Goal: Information Seeking & Learning: Check status

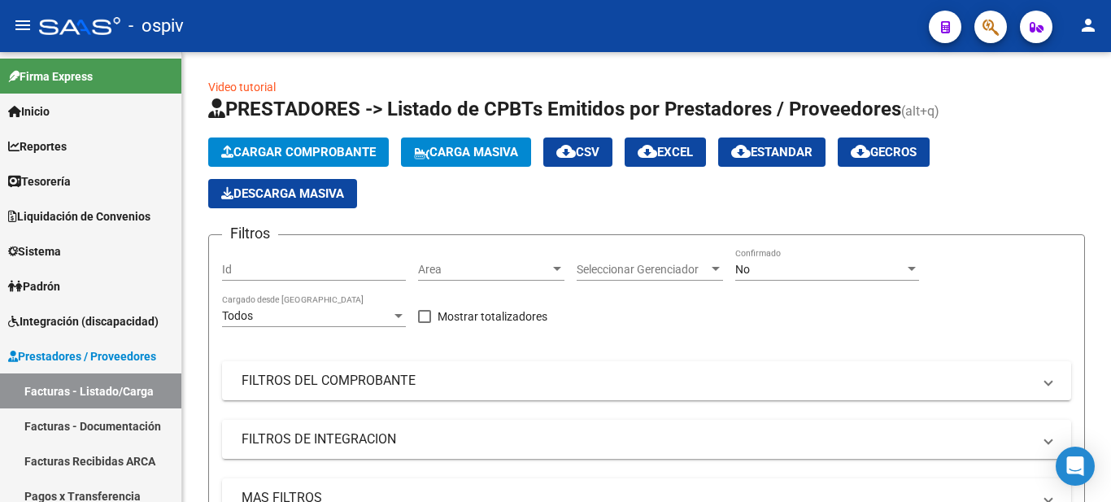
click at [1003, 30] on button "button" at bounding box center [990, 27] width 33 height 33
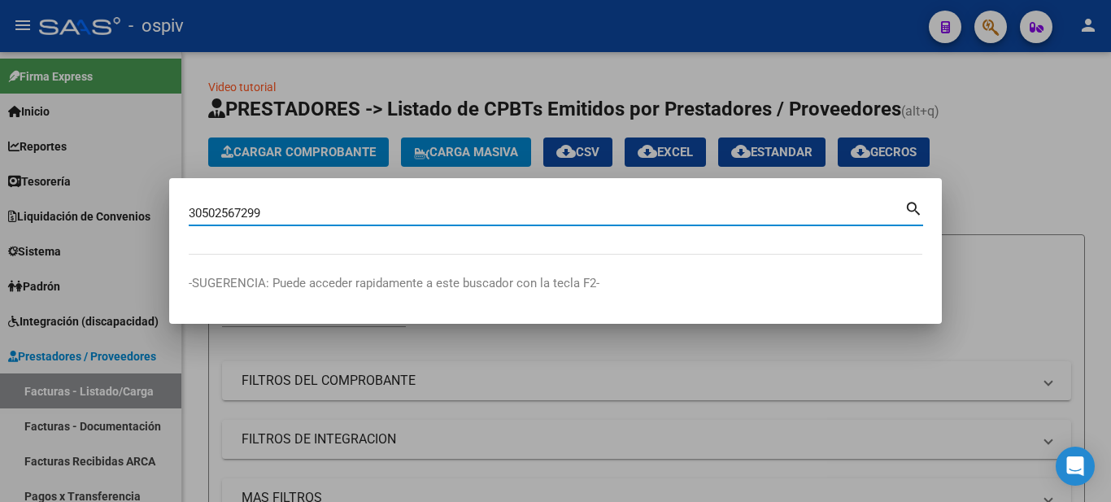
type input "30502567299"
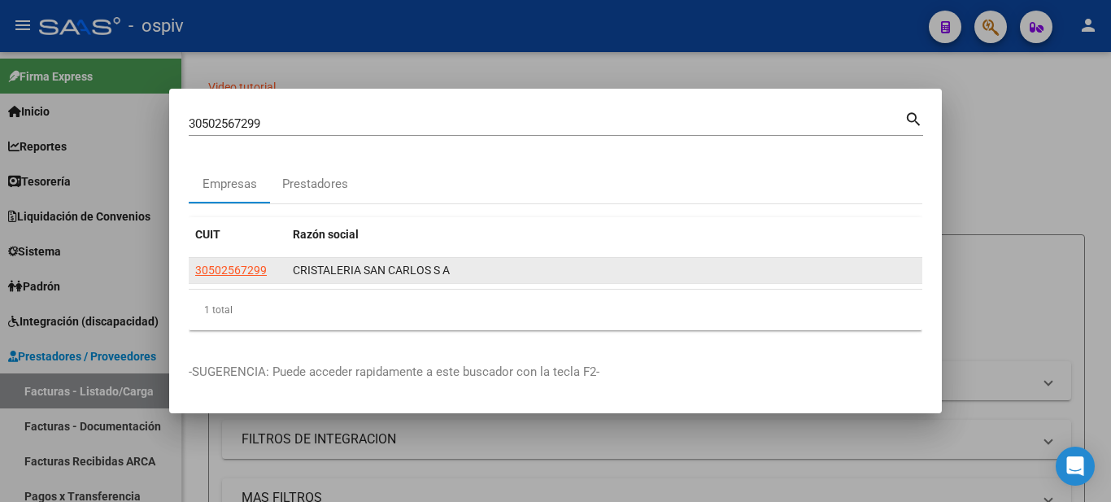
click at [222, 282] on datatable-body-cell "30502567299" at bounding box center [238, 270] width 98 height 25
click at [222, 272] on span "30502567299" at bounding box center [231, 269] width 72 height 13
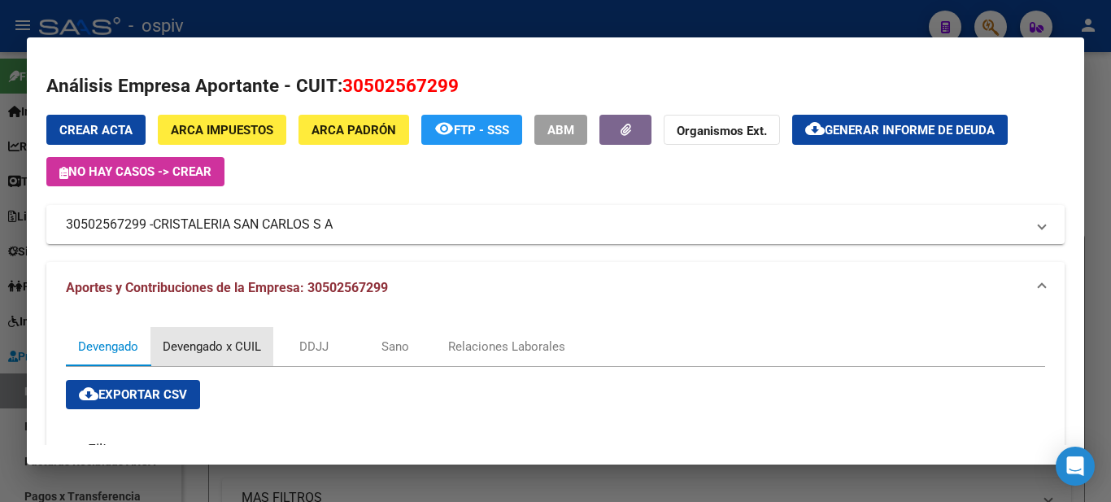
click at [234, 347] on div "Devengado x CUIL" at bounding box center [212, 346] width 98 height 18
click at [247, 212] on mat-expansion-panel-header "30502567299 - CRISTALERIA SAN [PERSON_NAME] S A" at bounding box center [555, 224] width 1018 height 39
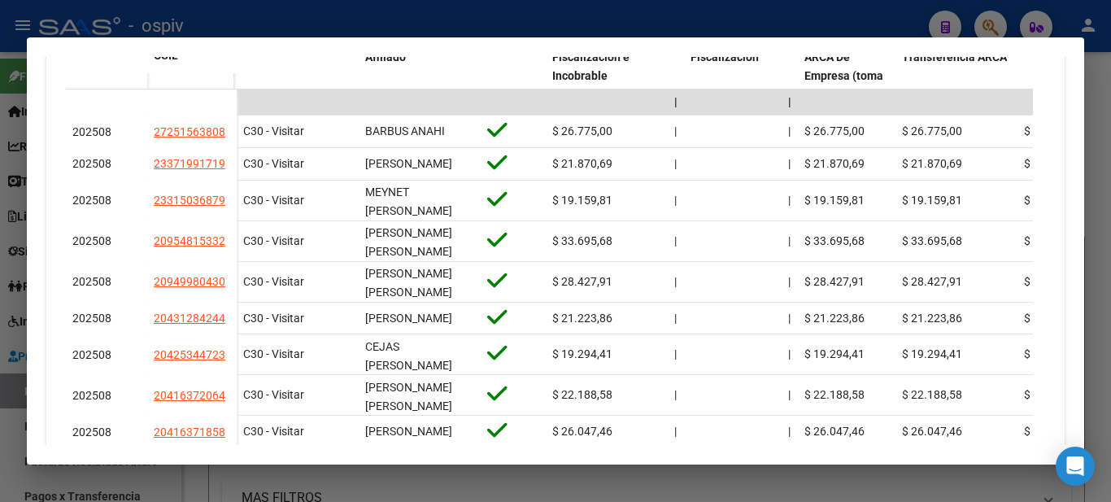
scroll to position [407, 0]
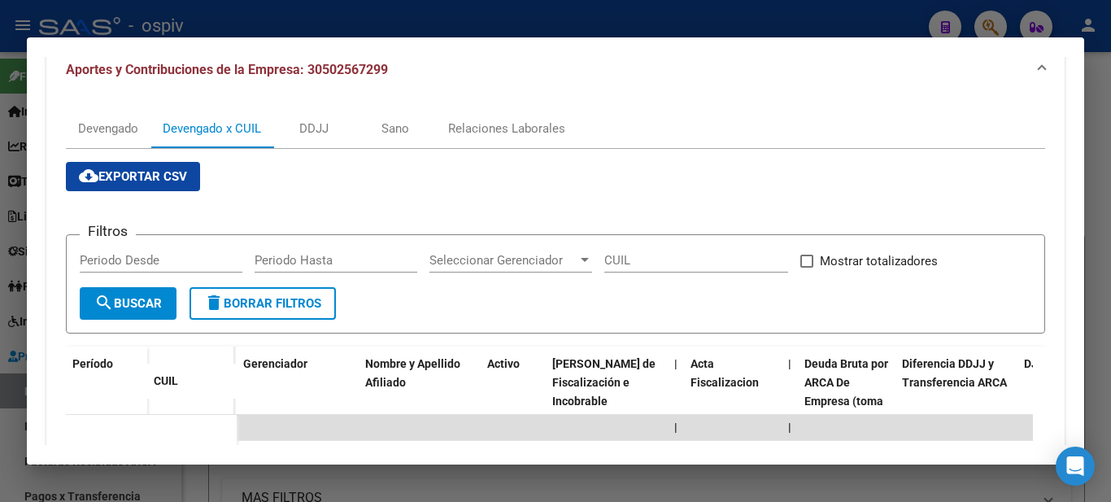
click at [261, 23] on div at bounding box center [555, 251] width 1111 height 502
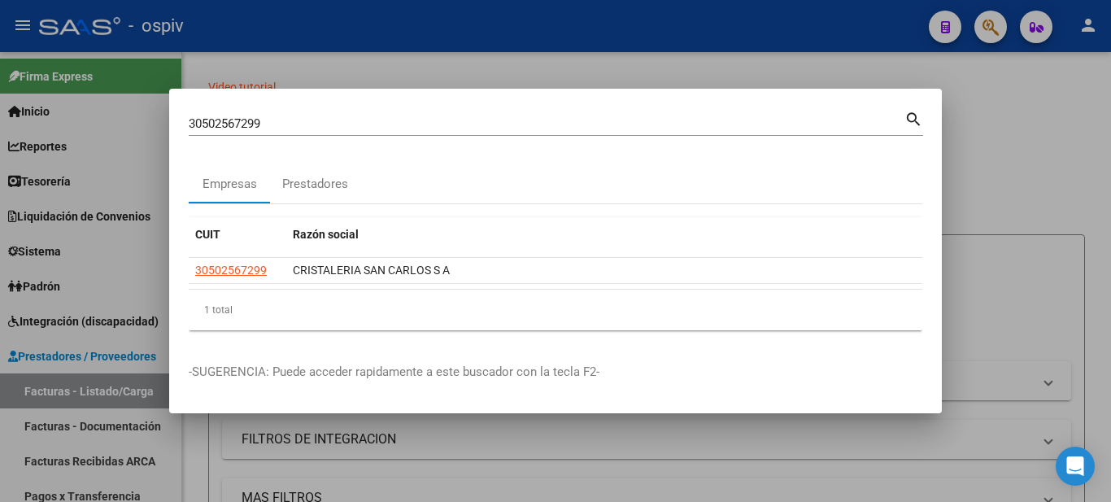
drag, startPoint x: 274, startPoint y: 268, endPoint x: 181, endPoint y: 268, distance: 93.5
click at [180, 265] on mat-dialog-content "30502567299 Buscar (apellido, dni, cuil, nro traspaso, cuit, obra social) searc…" at bounding box center [555, 225] width 772 height 235
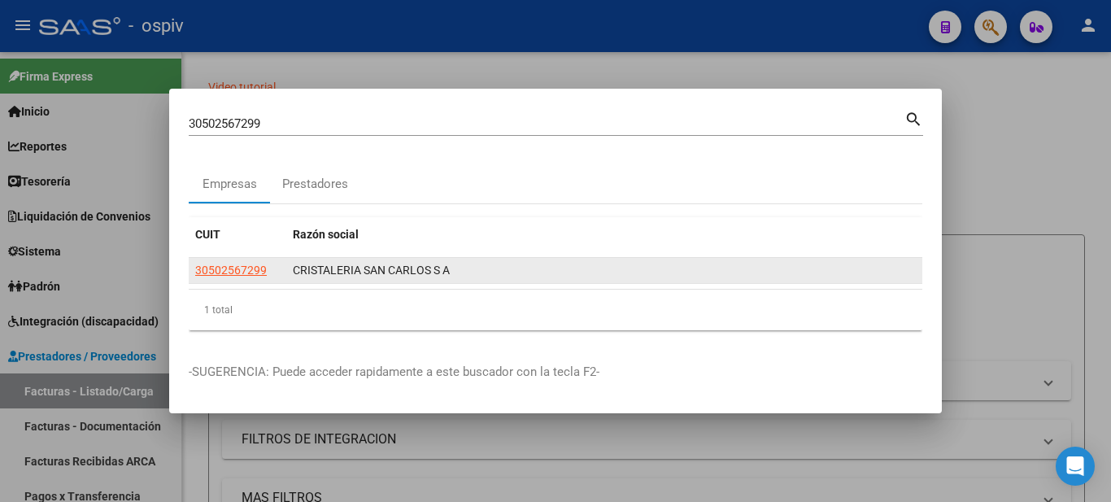
copy datatable-body-row "30502567299"
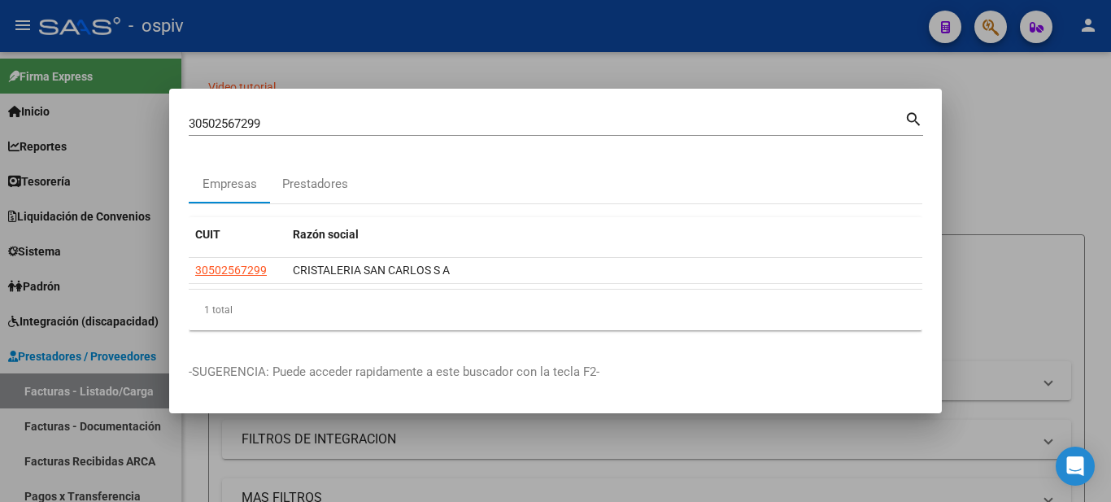
click at [162, 491] on div at bounding box center [555, 251] width 1111 height 502
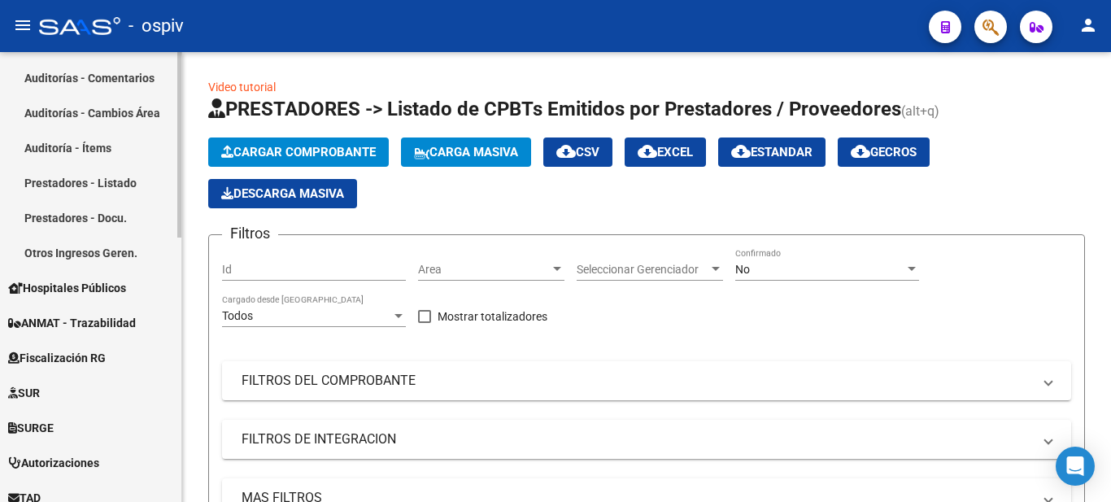
scroll to position [641, 0]
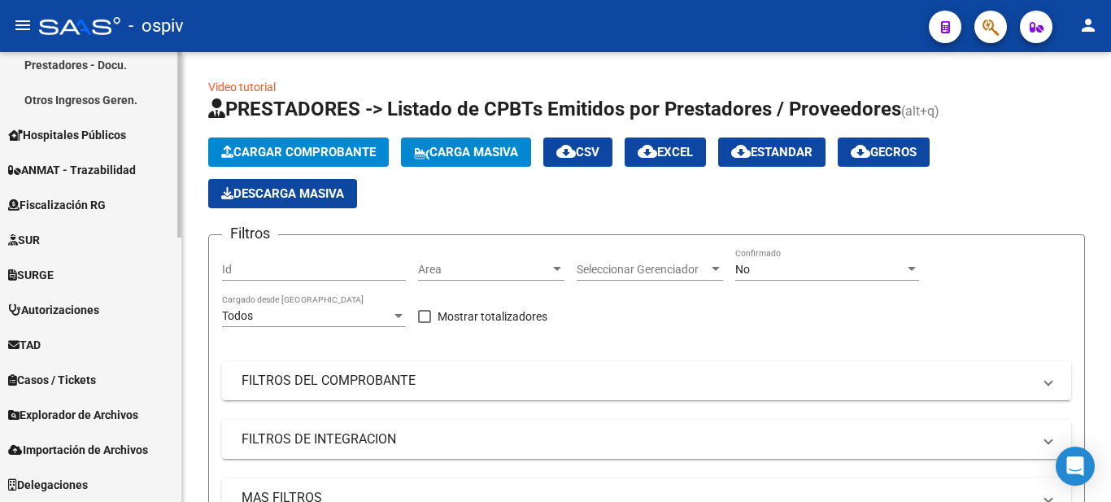
click at [74, 212] on span "Fiscalización RG" at bounding box center [57, 205] width 98 height 18
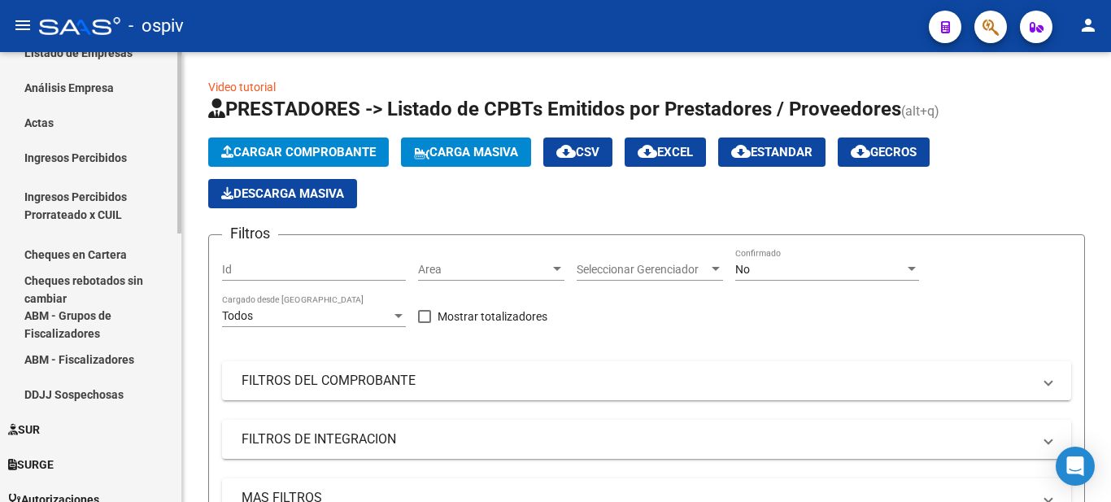
scroll to position [315, 0]
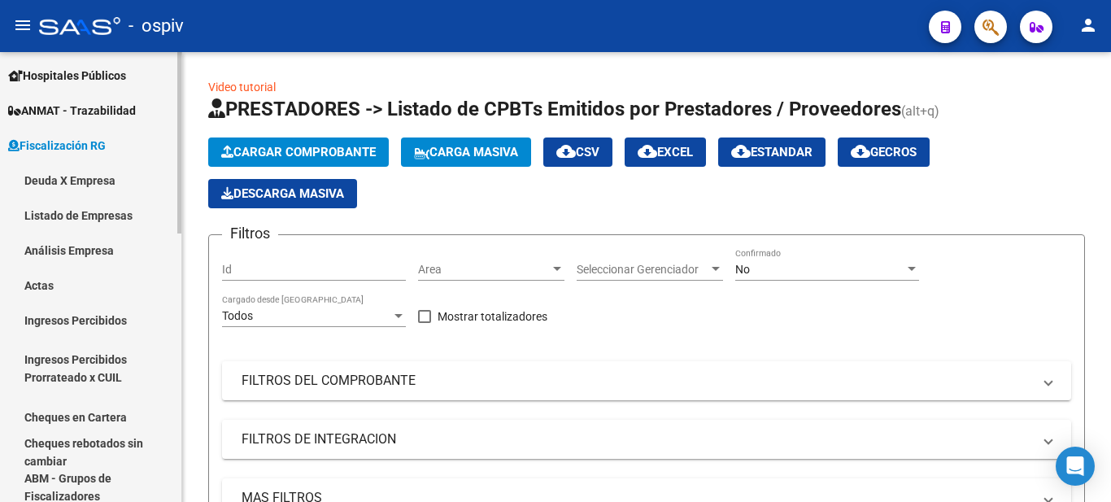
click at [88, 172] on link "Deuda X Empresa" at bounding box center [90, 180] width 181 height 35
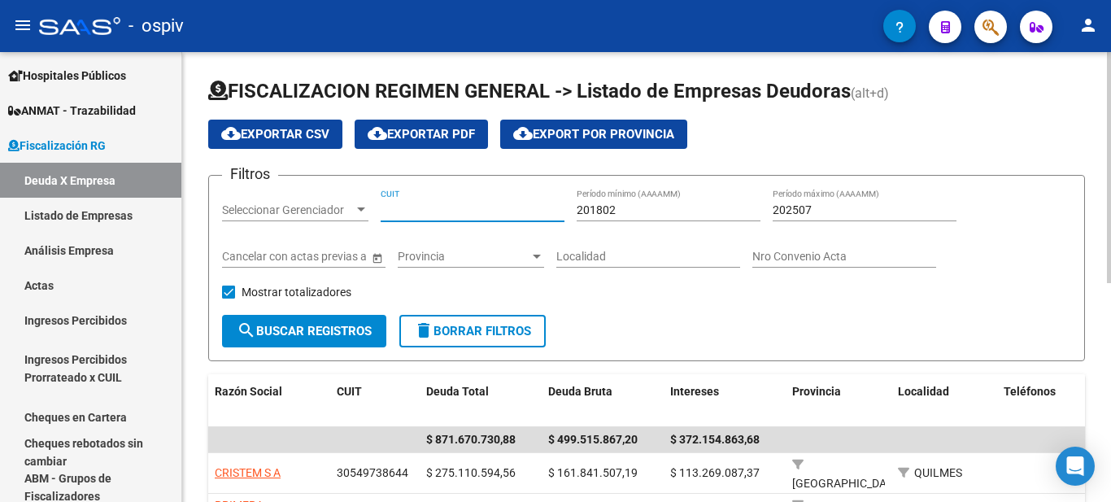
paste input "30-50256729-9"
click at [448, 207] on input "30-50256729-9" at bounding box center [473, 210] width 184 height 14
type input "30-50256729-9"
click at [622, 207] on input "201802" at bounding box center [668, 210] width 184 height 14
drag, startPoint x: 594, startPoint y: 204, endPoint x: 693, endPoint y: 205, distance: 99.2
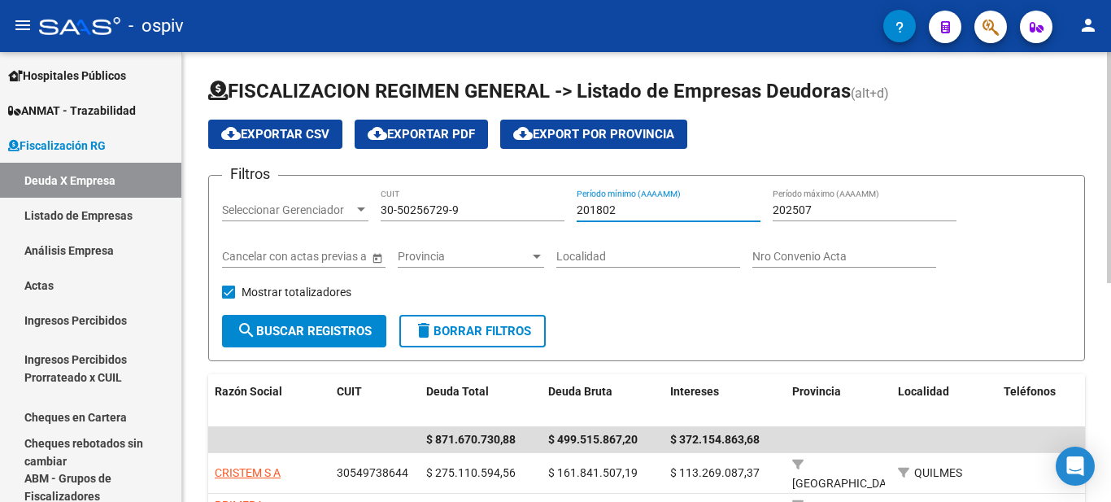
click at [693, 205] on input "201802" at bounding box center [668, 210] width 184 height 14
type input "201612"
click at [825, 207] on input "202507" at bounding box center [864, 210] width 184 height 14
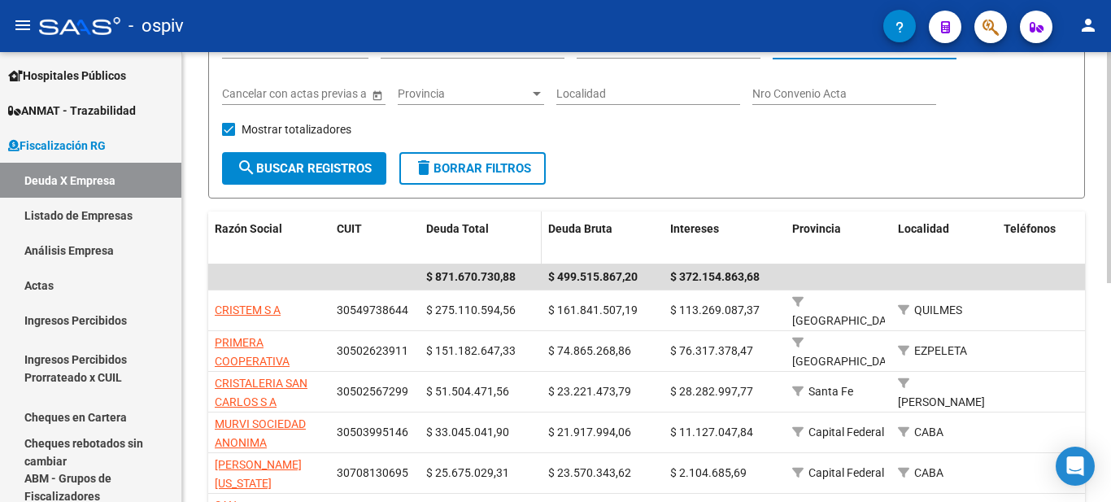
scroll to position [81, 0]
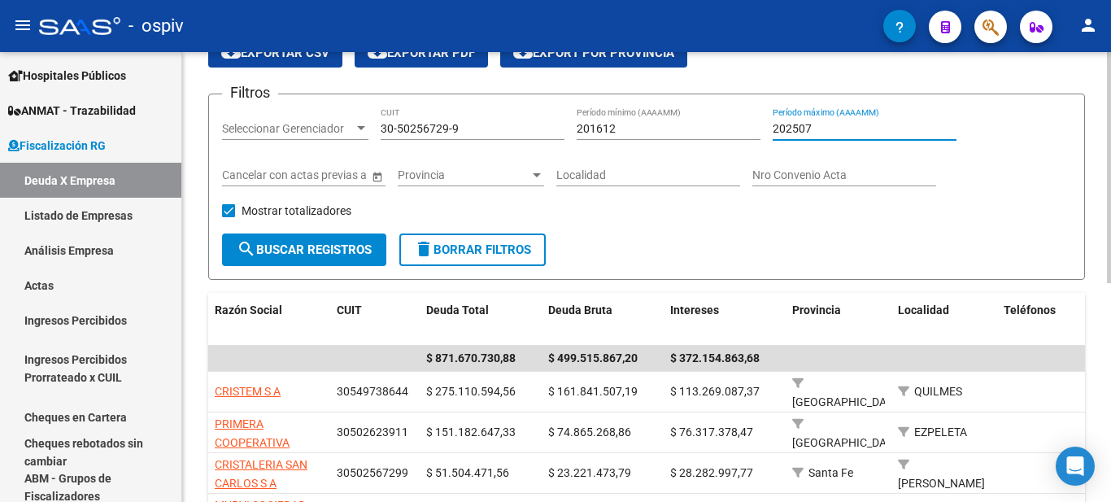
click at [348, 257] on button "search Buscar Registros" at bounding box center [304, 249] width 164 height 33
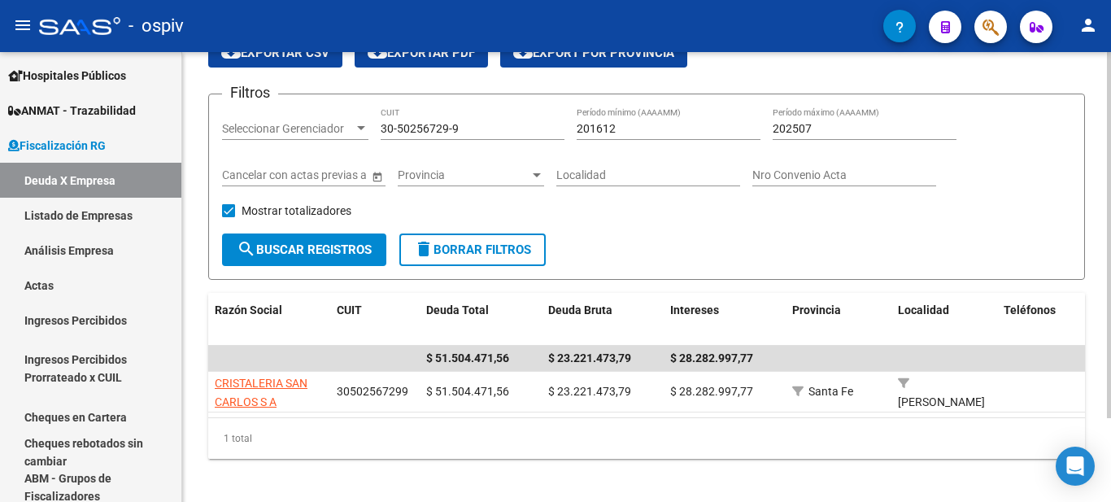
scroll to position [0, 0]
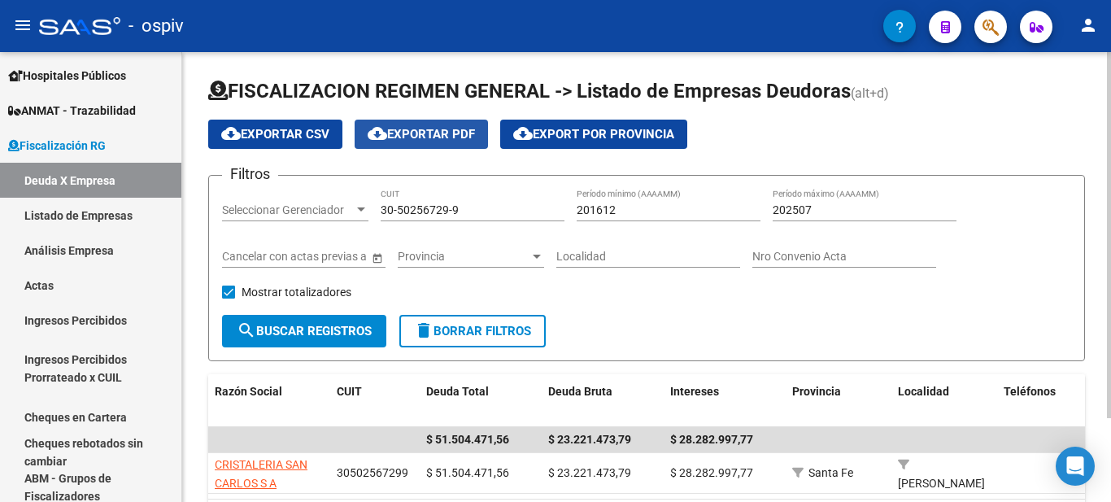
click at [432, 136] on span "cloud_download Exportar PDF" at bounding box center [421, 134] width 107 height 15
click at [250, 288] on span "Mostrar totalizadores" at bounding box center [296, 292] width 110 height 20
click at [228, 298] on input "Mostrar totalizadores" at bounding box center [228, 298] width 1 height 1
checkbox input "false"
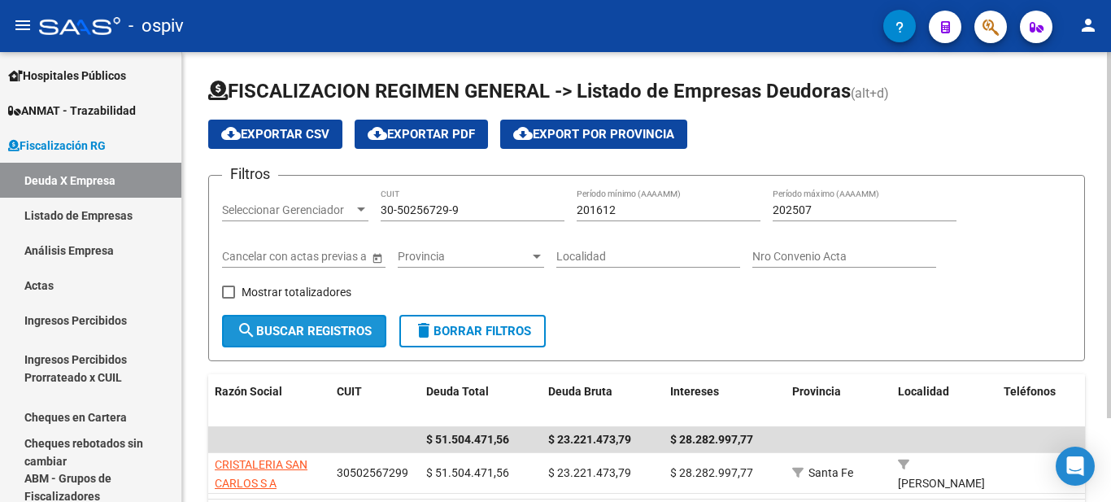
click at [316, 333] on span "search Buscar Registros" at bounding box center [304, 331] width 135 height 15
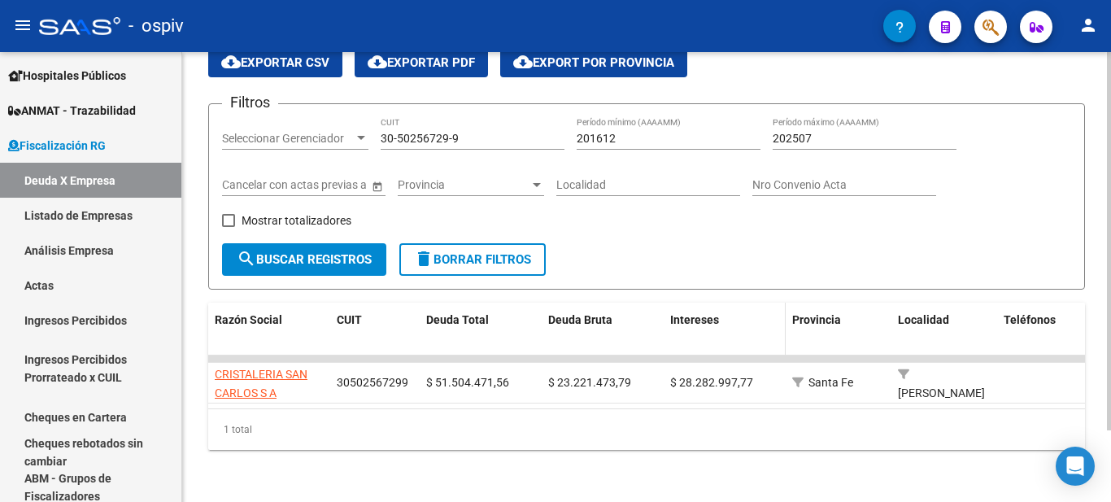
scroll to position [3, 0]
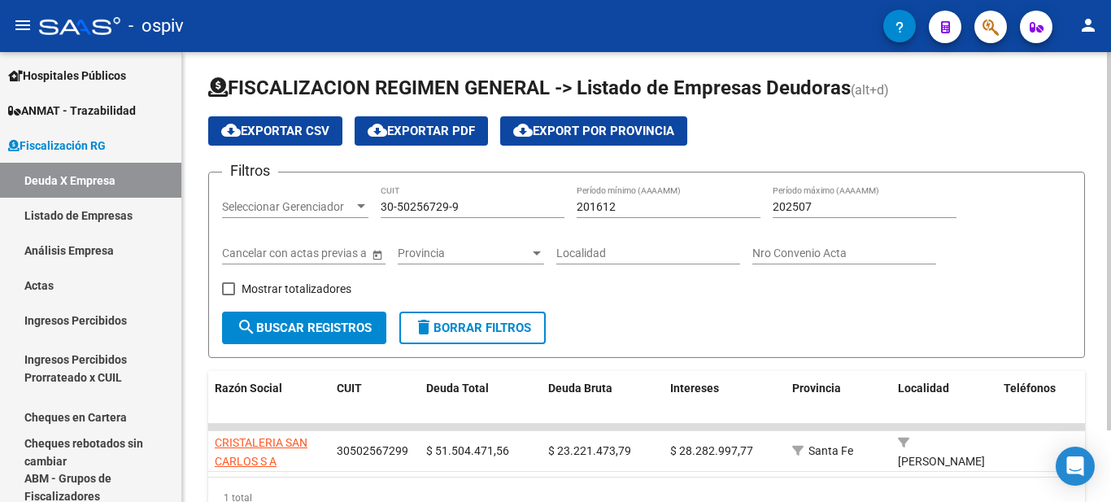
click at [331, 331] on span "search Buscar Registros" at bounding box center [304, 327] width 135 height 15
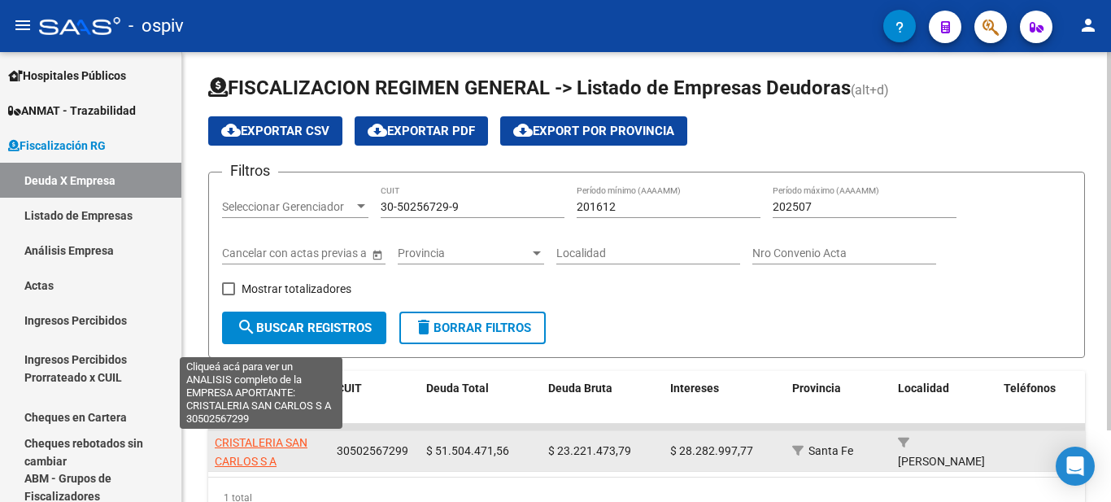
click at [259, 460] on span "CRISTALERIA SAN CARLOS S A" at bounding box center [261, 452] width 93 height 32
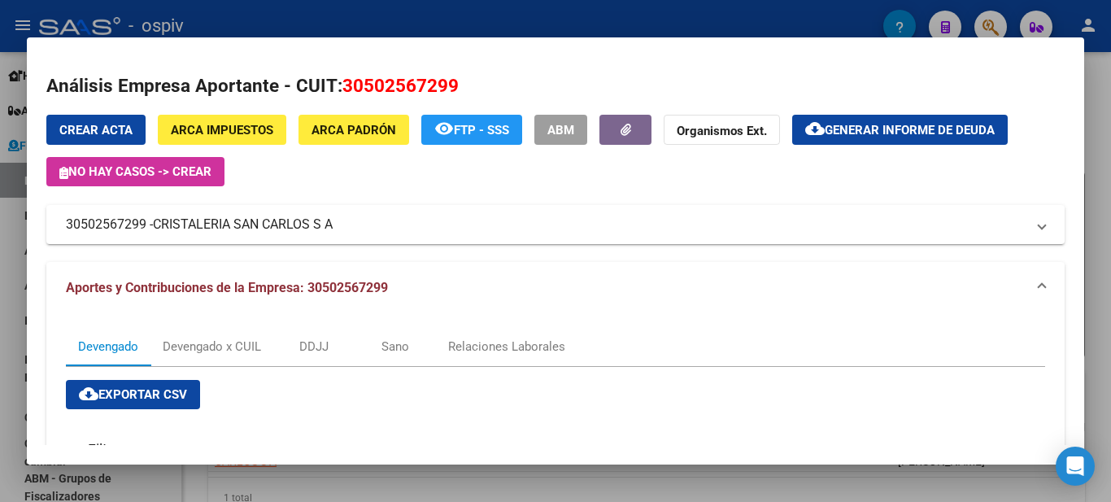
click at [937, 129] on span "Generar informe de deuda" at bounding box center [909, 130] width 170 height 15
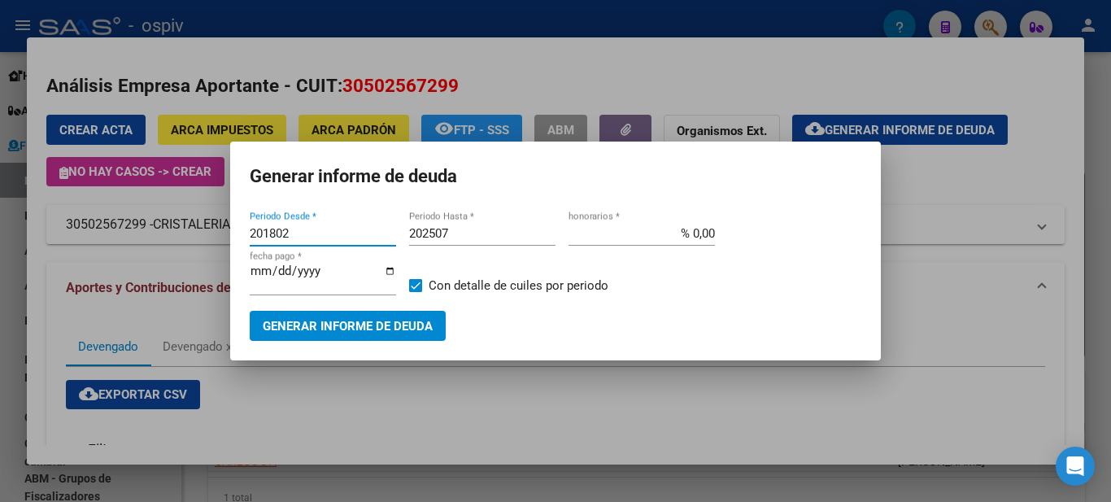
drag, startPoint x: 296, startPoint y: 230, endPoint x: 175, endPoint y: 212, distance: 122.5
click at [175, 213] on div "Análisis Empresa Aportante - CUIT: 30502567299 Crear Acta ARCA Impuestos ARCA P…" at bounding box center [555, 251] width 1111 height 502
type input "201612"
click at [413, 281] on span at bounding box center [415, 285] width 13 height 13
click at [415, 292] on input "Con detalle de cuiles por periodo" at bounding box center [415, 292] width 1 height 1
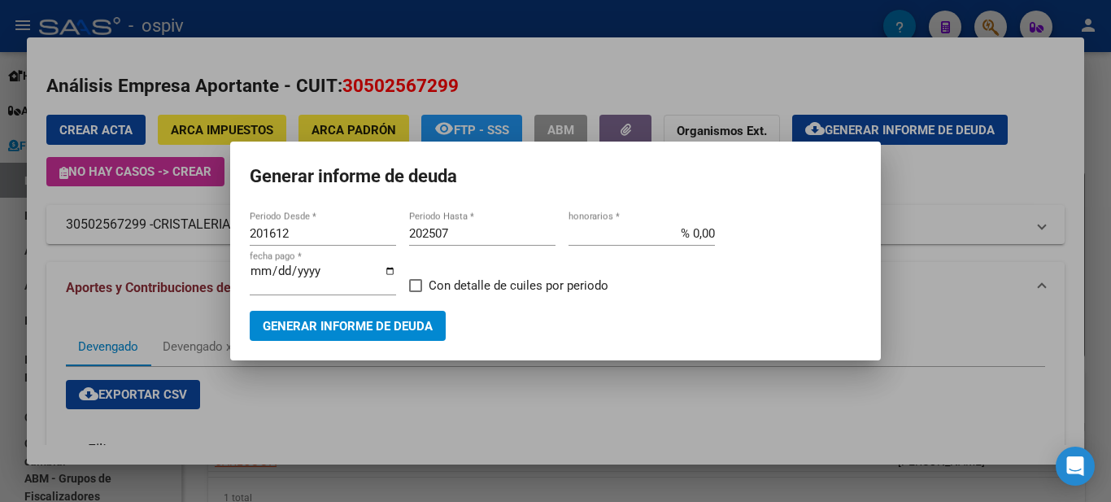
click at [412, 284] on span at bounding box center [415, 285] width 13 height 13
click at [415, 292] on input "Con detalle de cuiles por periodo" at bounding box center [415, 292] width 1 height 1
checkbox input "true"
click at [398, 328] on span "Generar informe de deuda" at bounding box center [348, 326] width 170 height 15
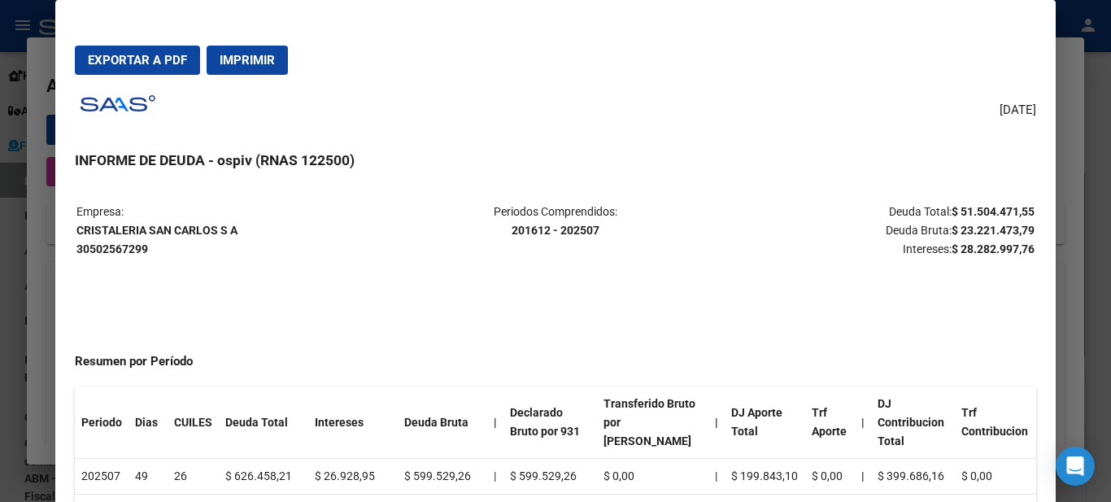
scroll to position [244, 0]
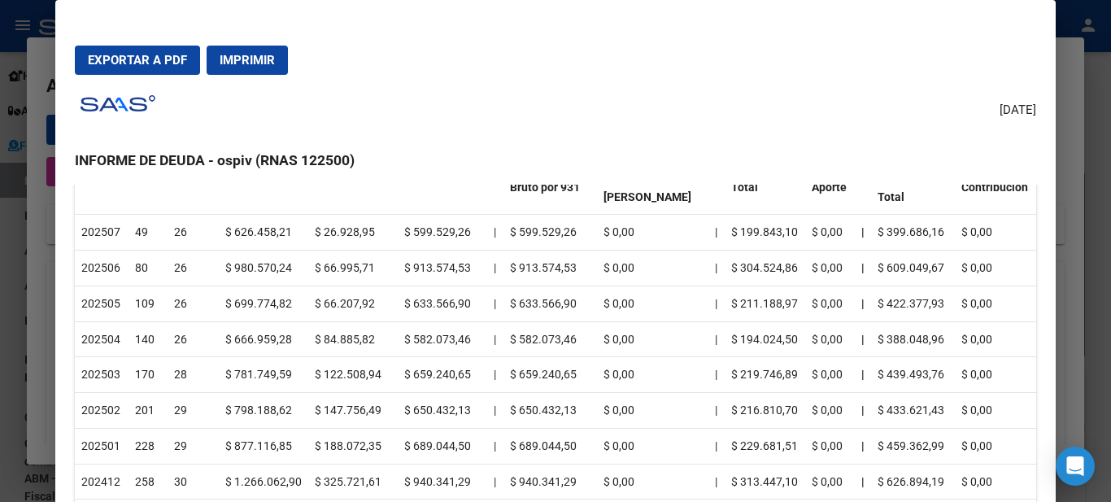
click at [267, 60] on span "Imprimir" at bounding box center [247, 60] width 55 height 15
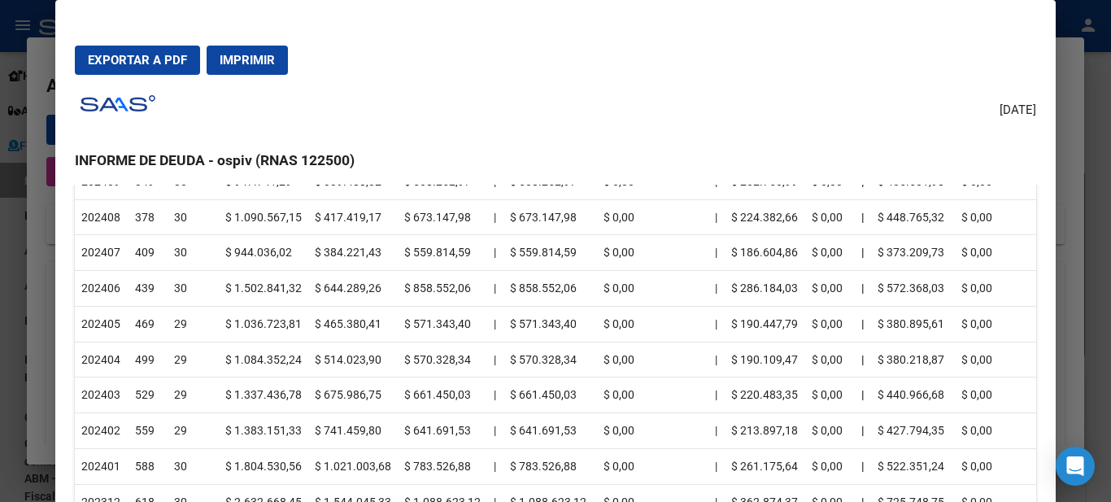
click at [772, 174] on div "[DATE] INFORME DE DEUDA - ospiv (RNAS 122500) Empresa: CRISTALERIA [GEOGRAPHIC_…" at bounding box center [555, 317] width 960 height 459
click at [1070, 51] on div at bounding box center [555, 251] width 1111 height 502
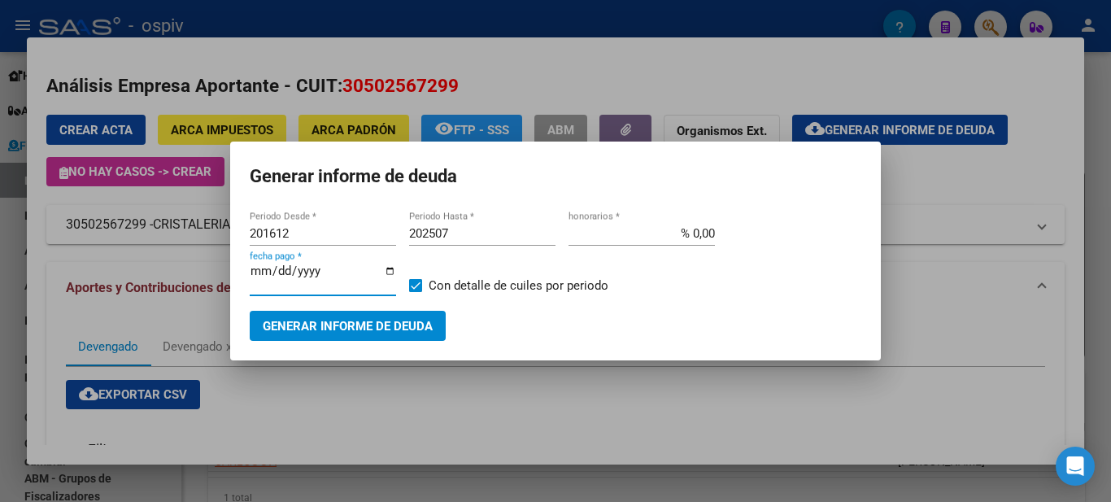
click at [324, 276] on input "[DATE]" at bounding box center [323, 277] width 146 height 26
click at [990, 315] on div at bounding box center [555, 251] width 1111 height 502
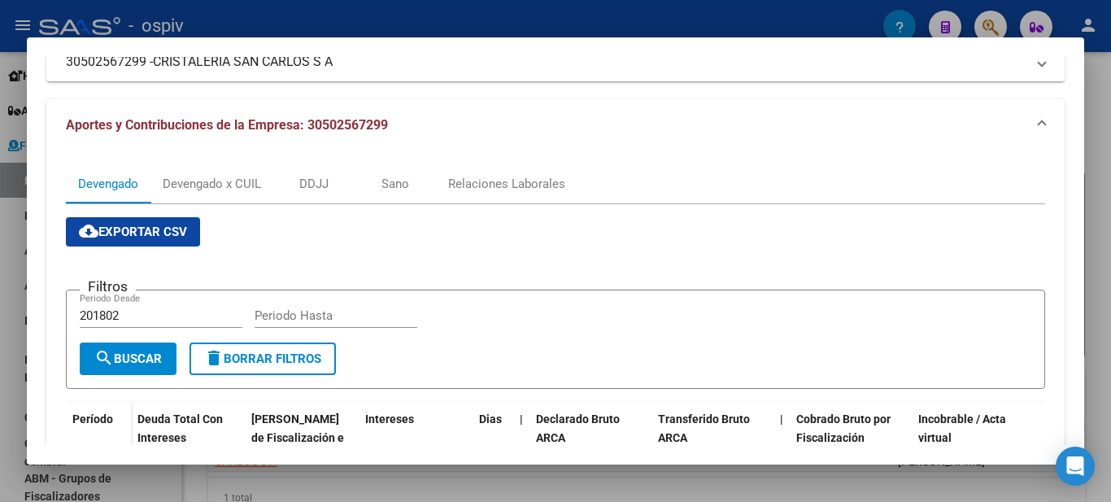
scroll to position [81, 0]
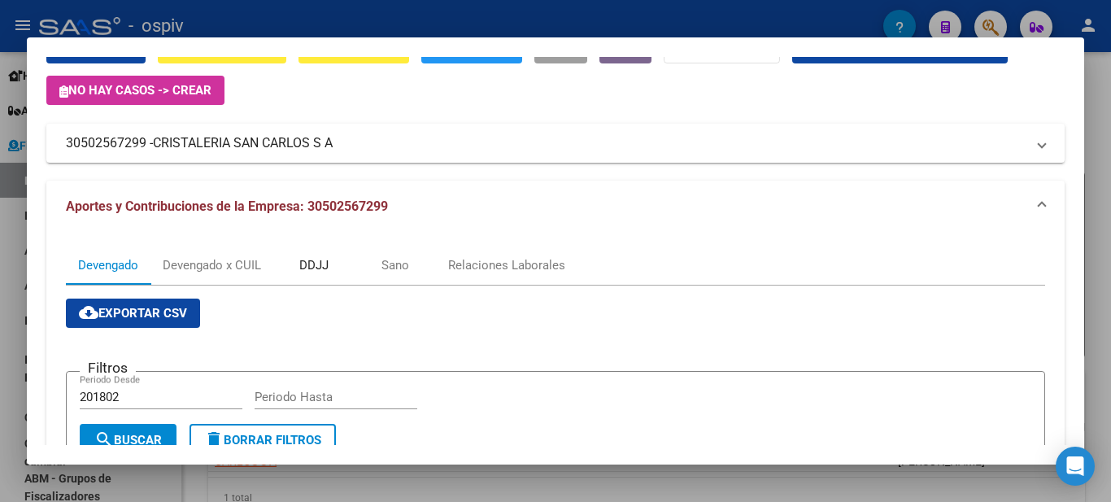
click at [304, 263] on div "DDJJ" at bounding box center [313, 265] width 29 height 18
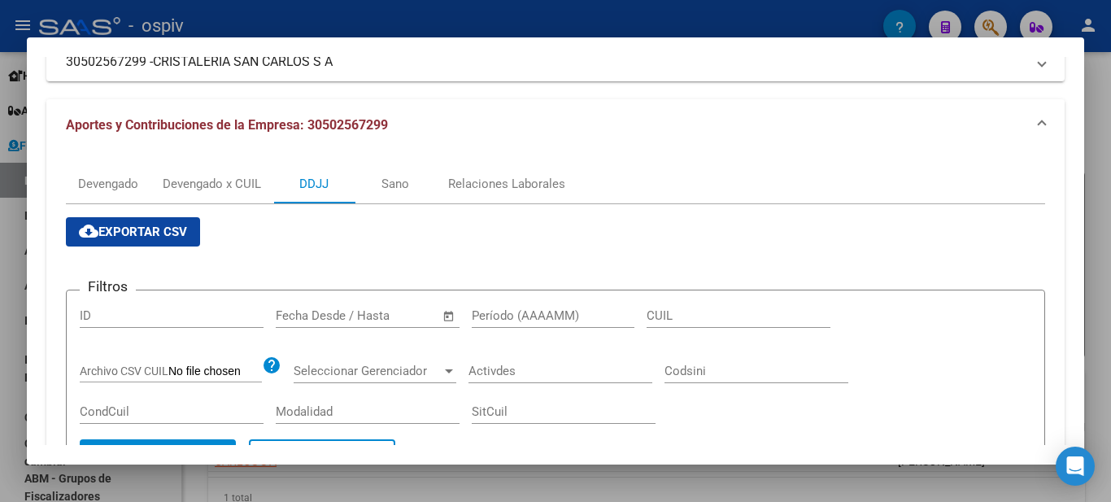
scroll to position [407, 0]
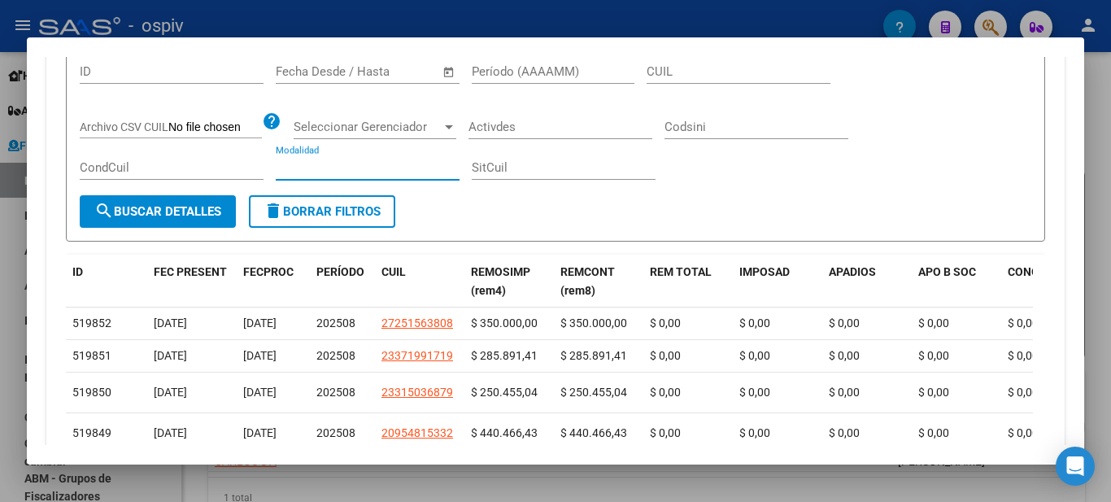
click at [395, 167] on input "Modalidad" at bounding box center [368, 167] width 184 height 15
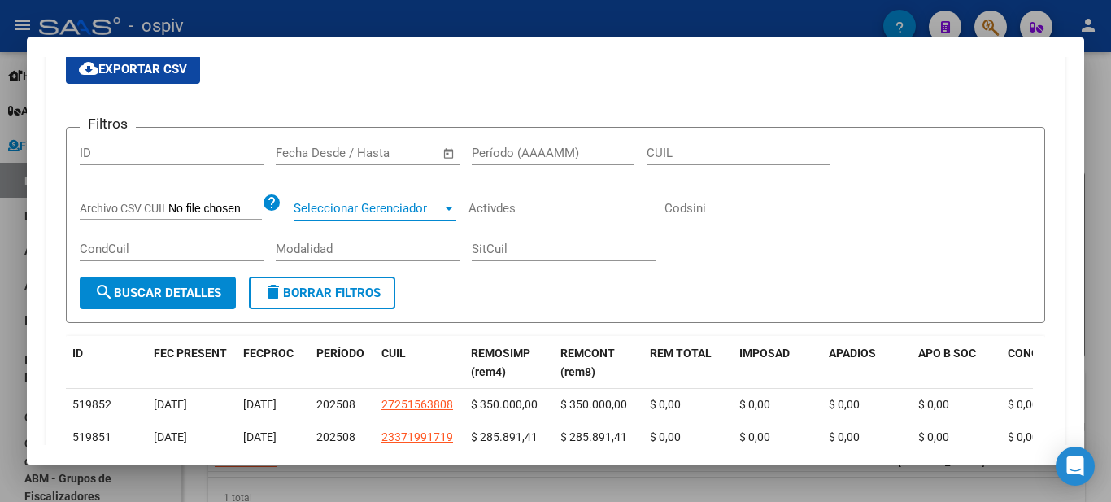
click at [401, 204] on span "Seleccionar Gerenciador" at bounding box center [368, 208] width 148 height 15
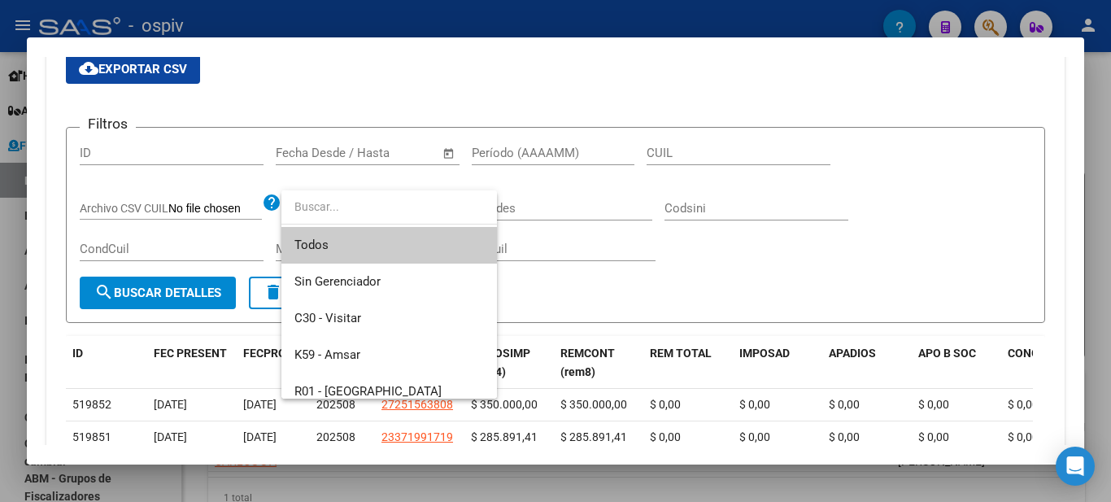
click at [401, 204] on input "dropdown search" at bounding box center [388, 206] width 215 height 34
click at [596, 215] on div at bounding box center [555, 251] width 1111 height 502
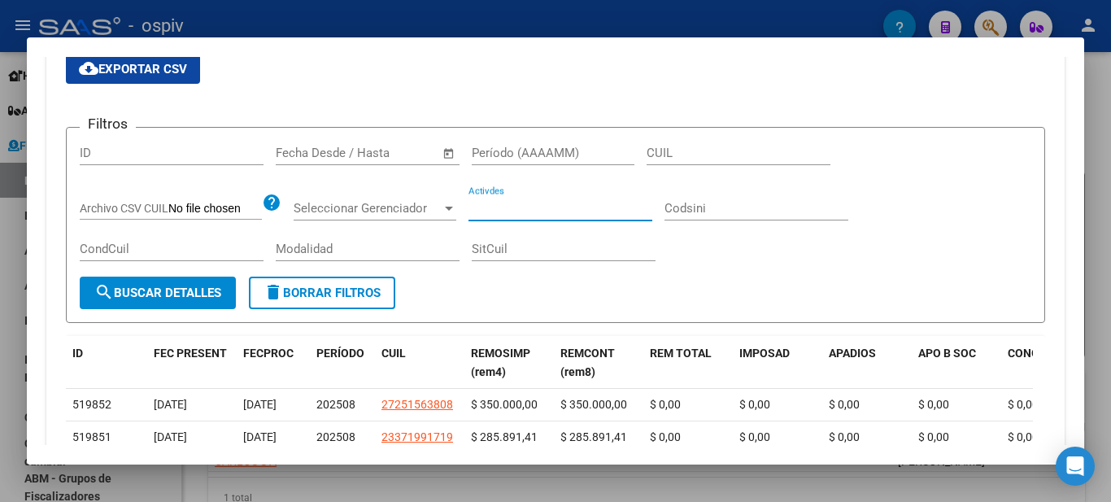
click at [597, 211] on input "Activdes" at bounding box center [560, 208] width 184 height 15
click at [799, 287] on form "Filtros ID Fecha inicio – Fecha fin Fecha Desde / Hasta Período (AAAAMM) CUIL A…" at bounding box center [555, 225] width 979 height 197
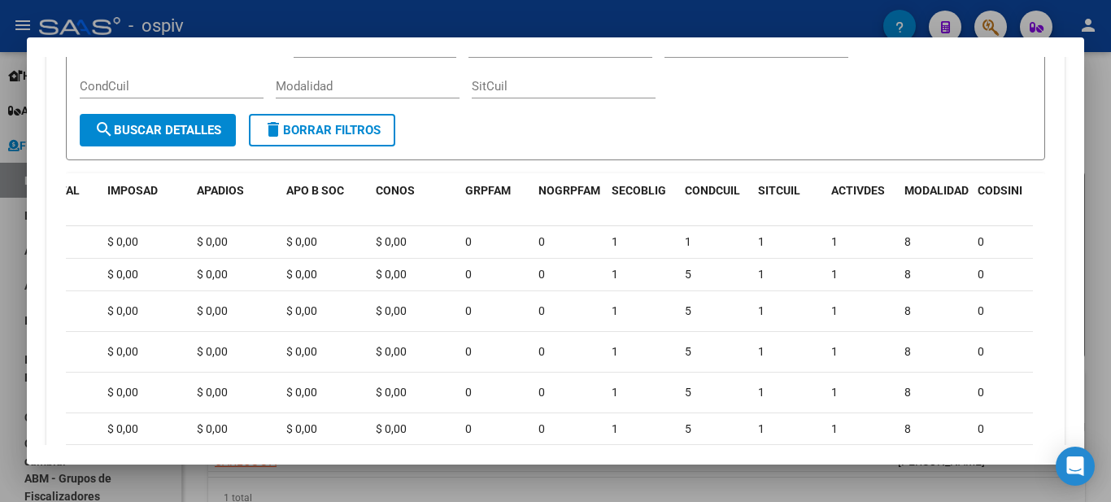
scroll to position [407, 0]
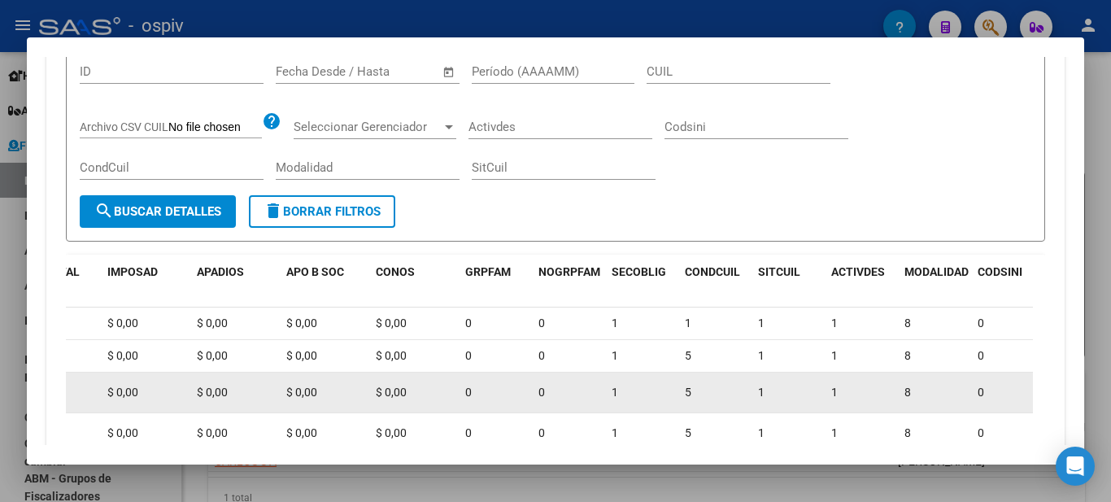
drag, startPoint x: 620, startPoint y: 483, endPoint x: 774, endPoint y: 418, distance: 167.6
click at [650, 481] on div at bounding box center [555, 251] width 1111 height 502
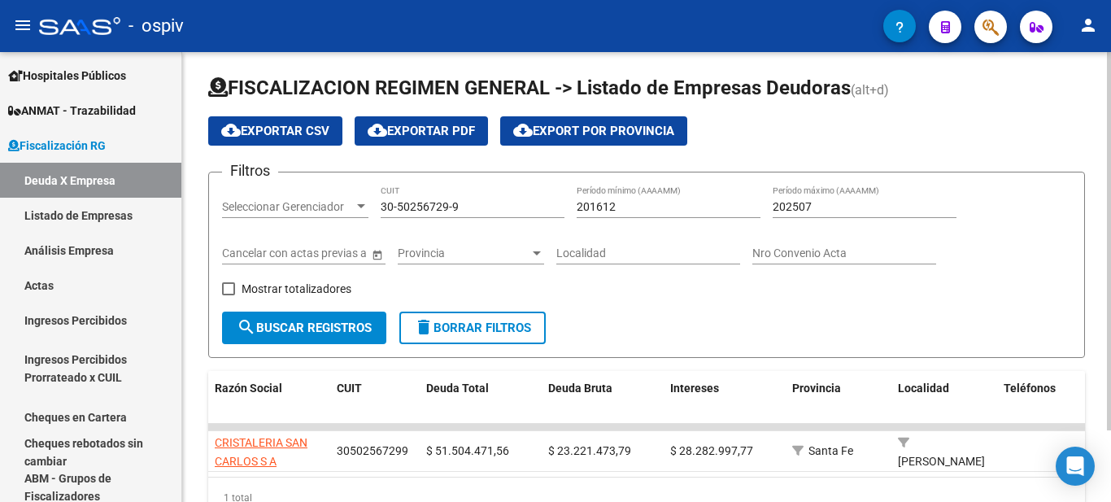
scroll to position [85, 0]
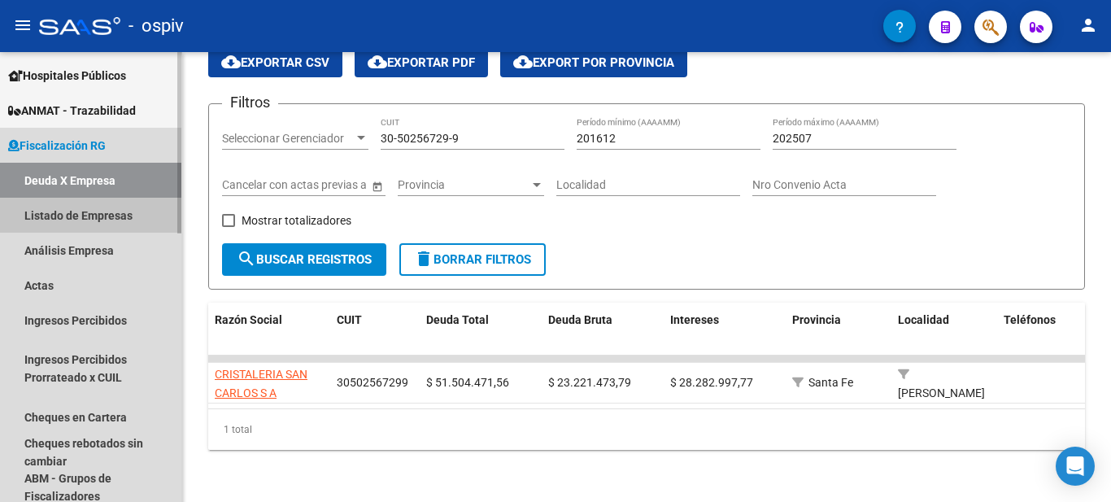
click at [110, 214] on link "Listado de Empresas" at bounding box center [90, 215] width 181 height 35
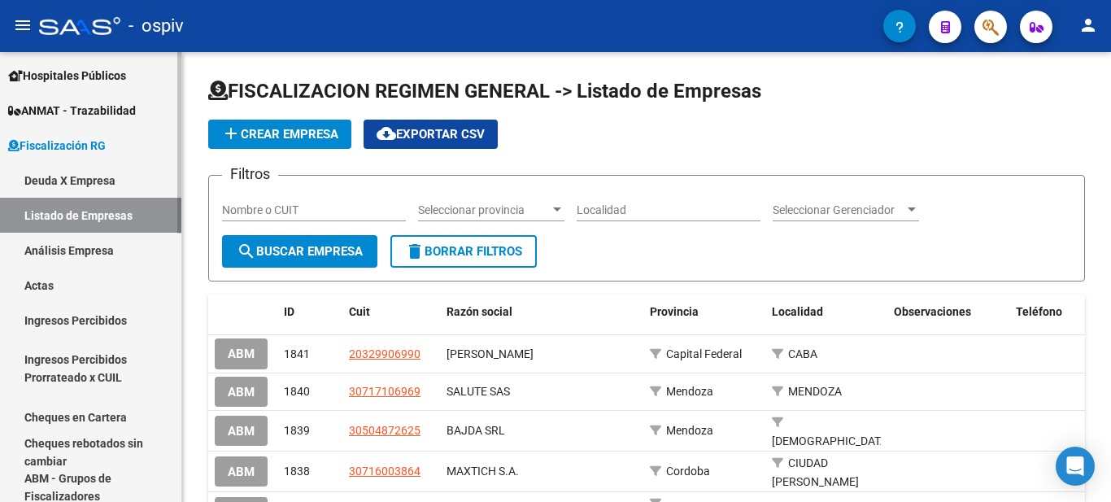
click at [120, 251] on link "Análisis Empresa" at bounding box center [90, 250] width 181 height 35
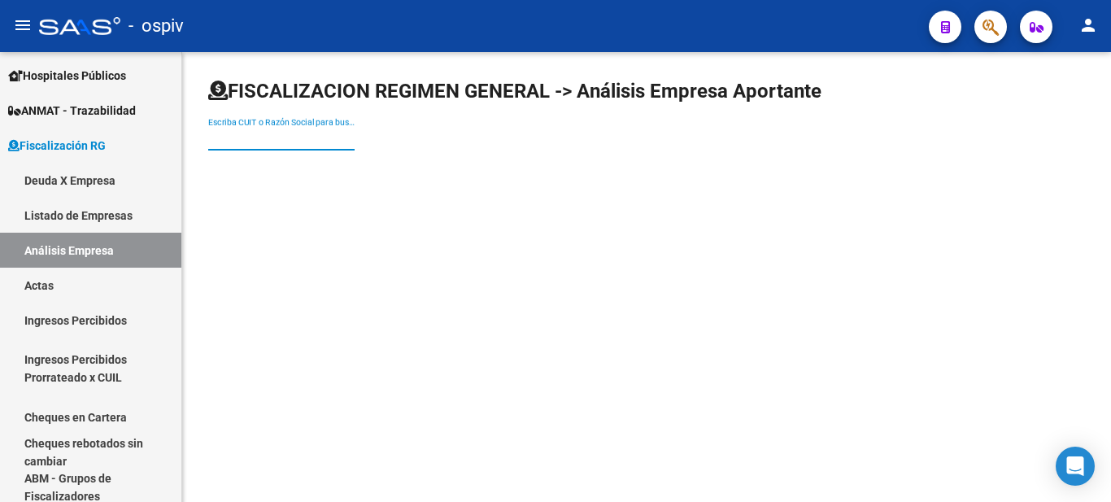
paste input "30502567299"
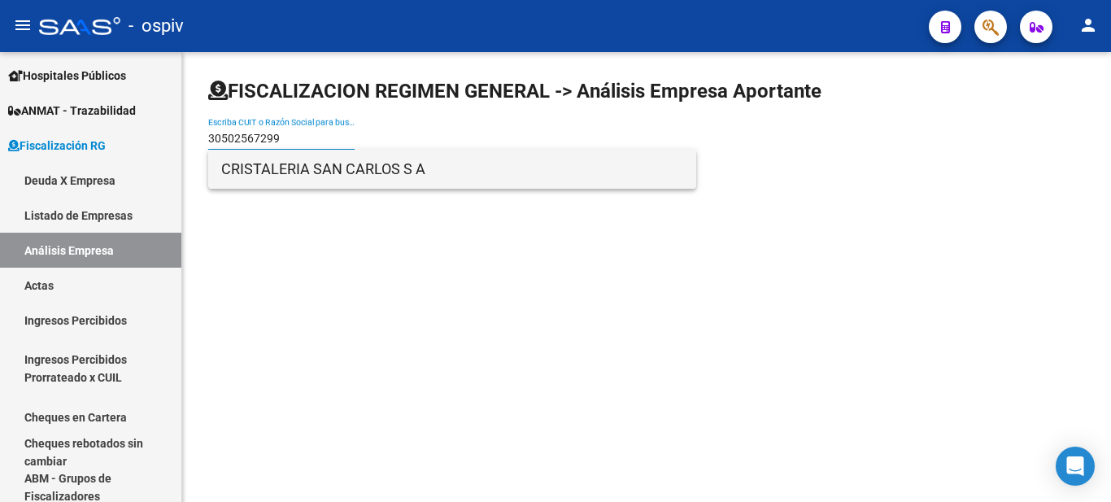
type input "30502567299"
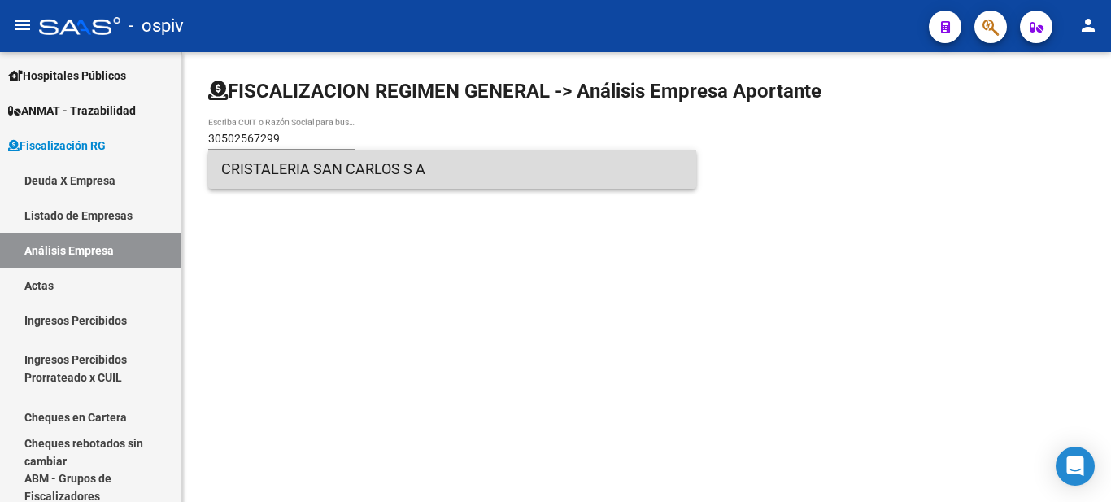
click at [415, 167] on span "CRISTALERIA SAN CARLOS S A" at bounding box center [452, 169] width 462 height 39
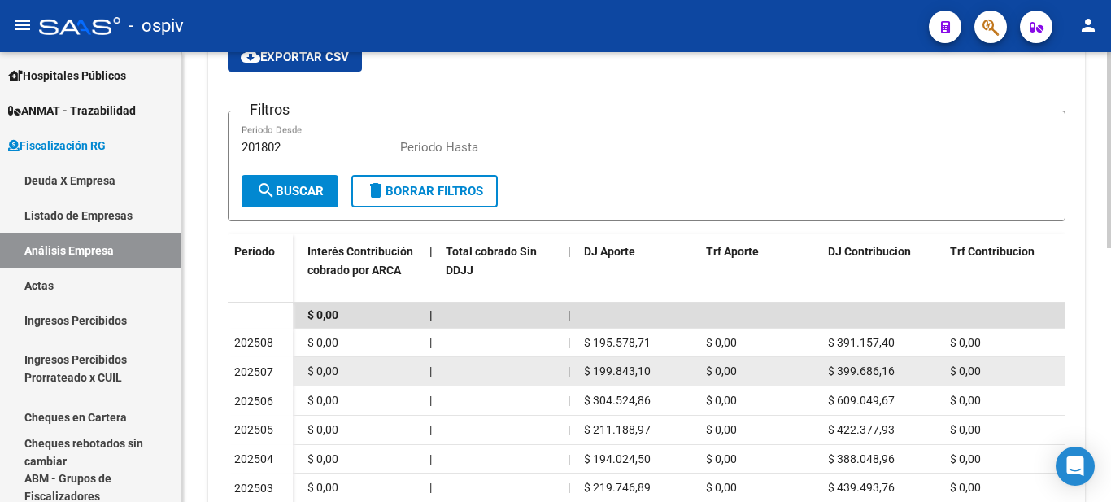
scroll to position [584, 0]
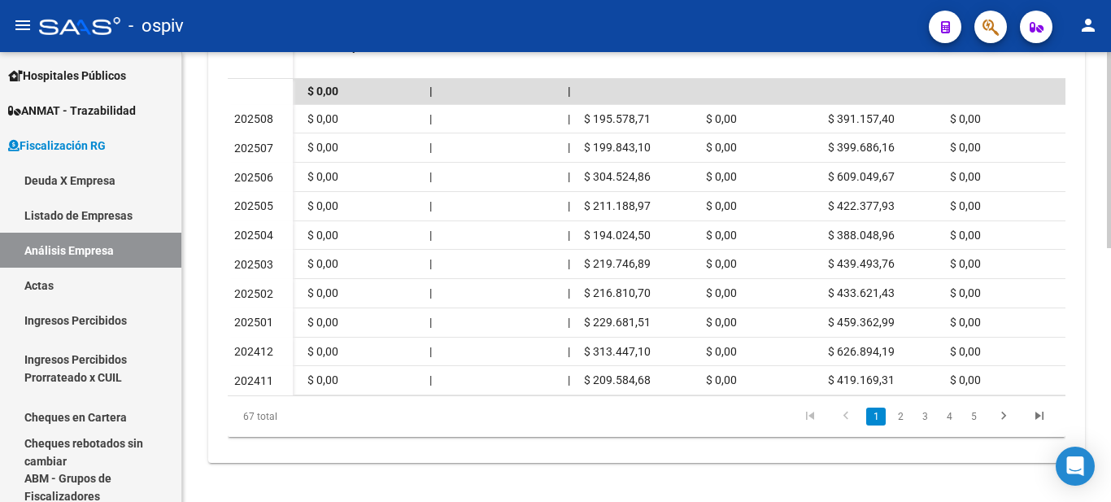
click at [943, 399] on div "67 total 1 2 3 4 5" at bounding box center [646, 416] width 837 height 41
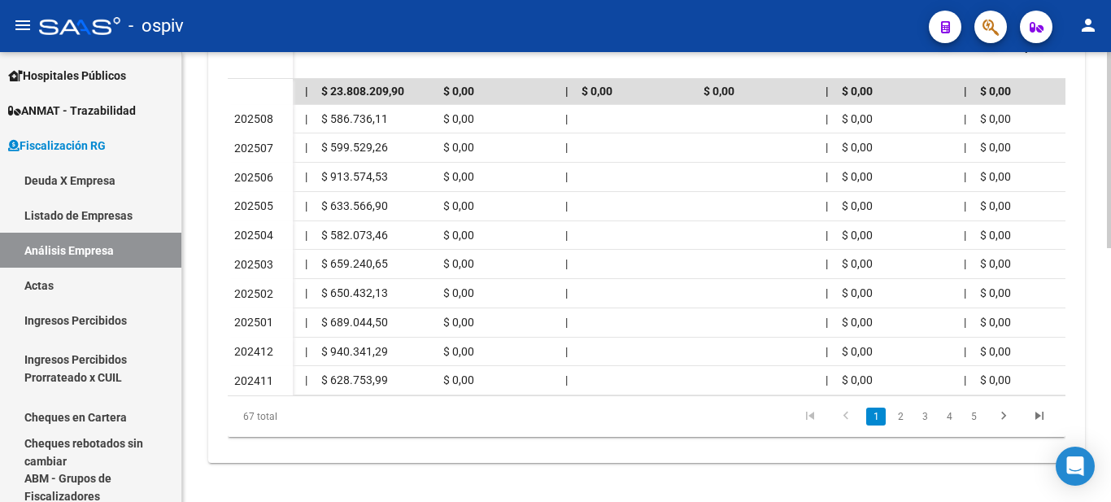
scroll to position [0, 647]
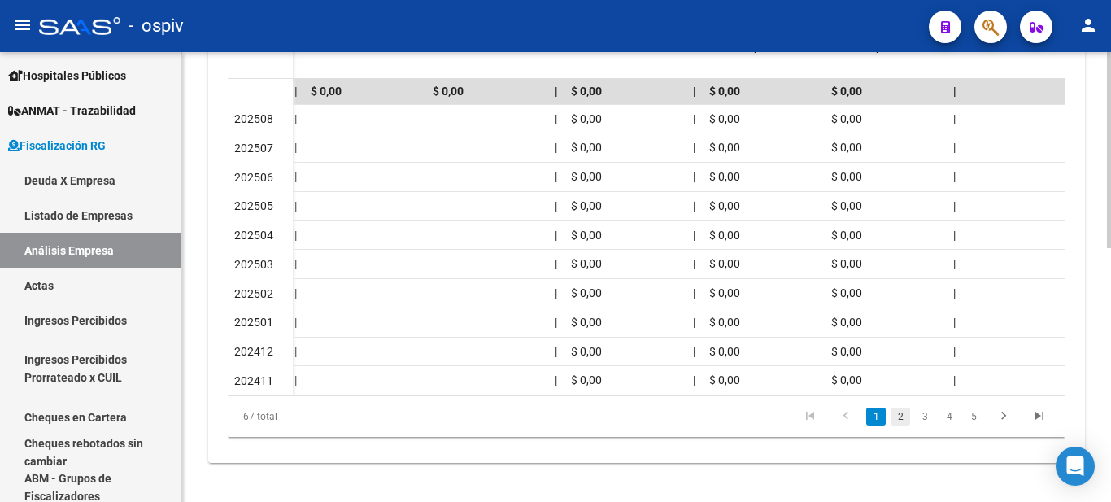
click at [902, 415] on link "2" at bounding box center [900, 416] width 20 height 18
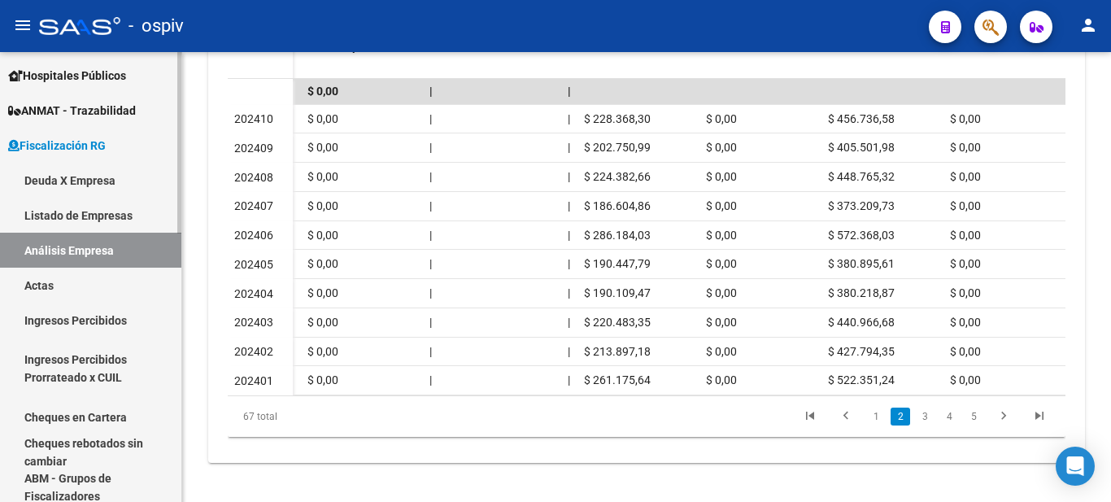
scroll to position [478, 0]
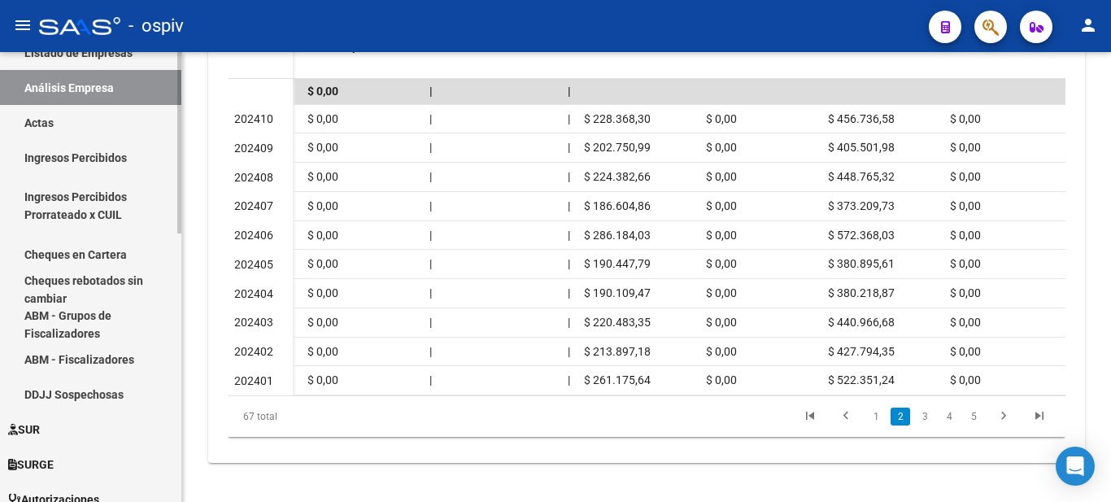
click at [112, 399] on link "DDJJ Sospechosas" at bounding box center [90, 393] width 181 height 35
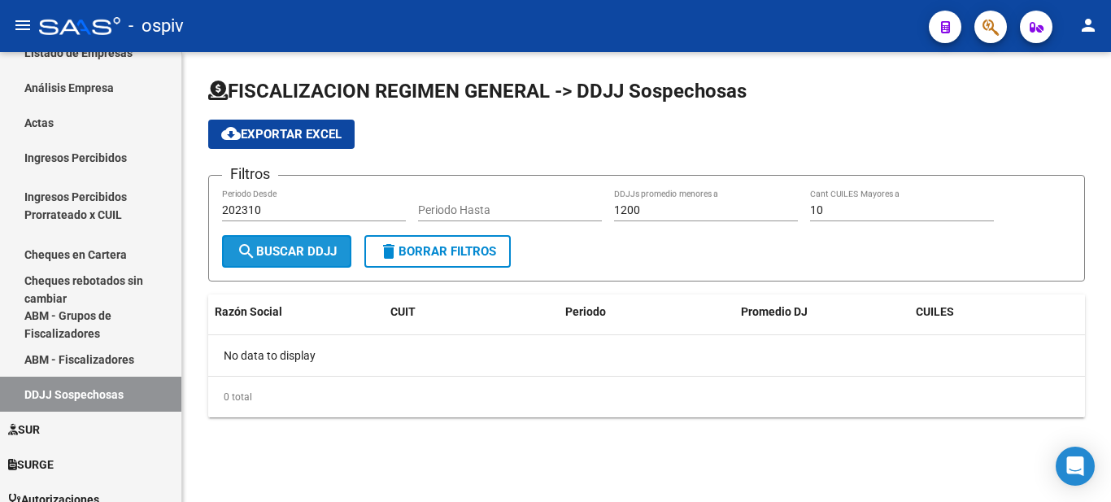
drag, startPoint x: 315, startPoint y: 253, endPoint x: 326, endPoint y: 254, distance: 10.6
click at [314, 255] on span "search Buscar DDJJ" at bounding box center [287, 251] width 100 height 15
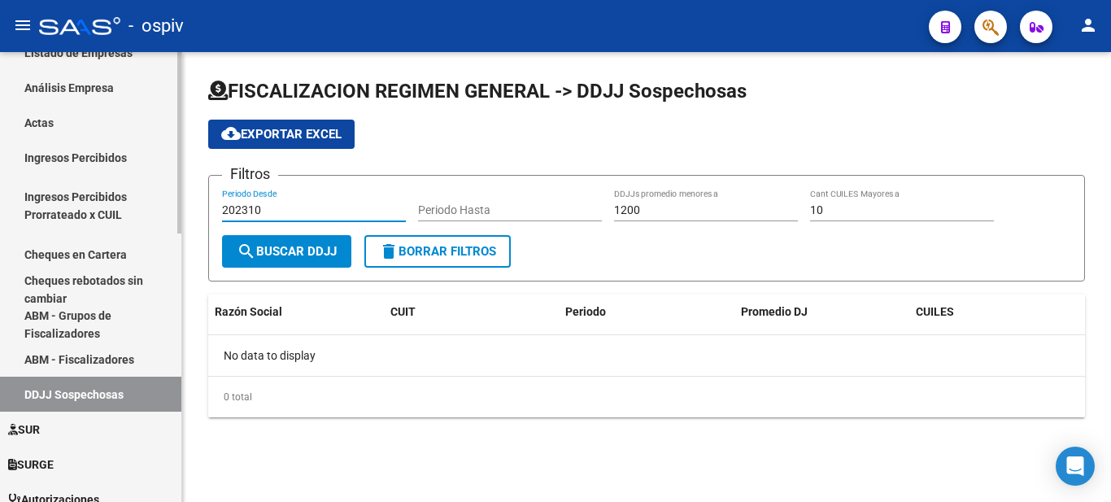
drag, startPoint x: 307, startPoint y: 215, endPoint x: 91, endPoint y: 178, distance: 219.5
click at [93, 179] on mat-sidenav-container "Firma Express Inicio Calendario SSS Instructivos Contacto OS Reportes Tablero d…" at bounding box center [555, 277] width 1111 height 450
type input "202508"
click at [261, 242] on button "search Buscar DDJJ" at bounding box center [286, 251] width 129 height 33
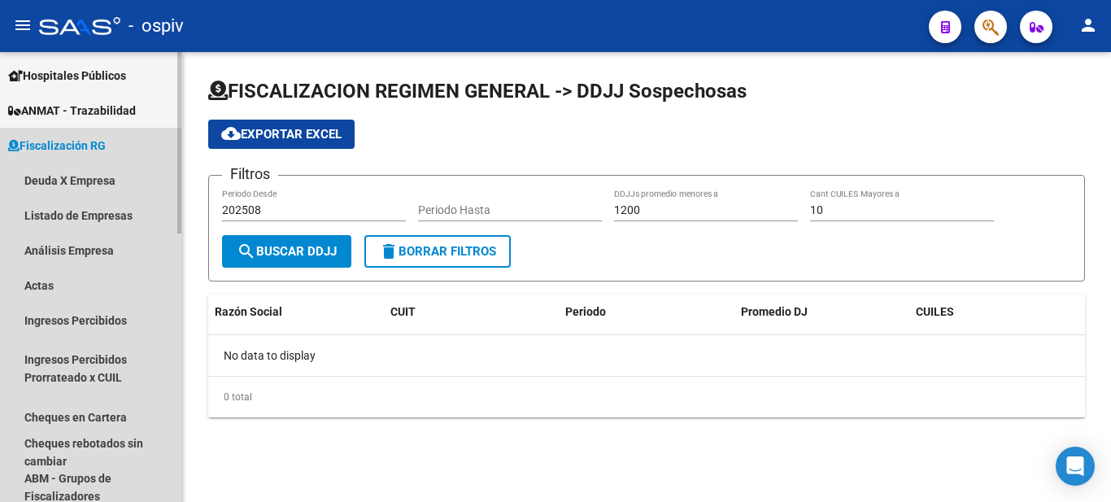
click at [114, 135] on link "Fiscalización RG" at bounding box center [90, 145] width 181 height 35
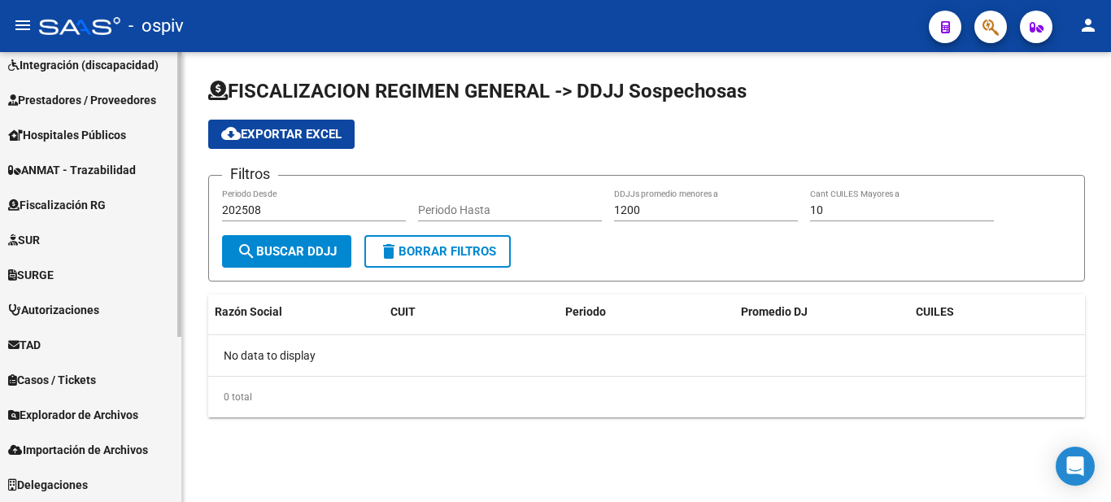
scroll to position [256, 0]
click at [83, 212] on span "Fiscalización RG" at bounding box center [57, 205] width 98 height 18
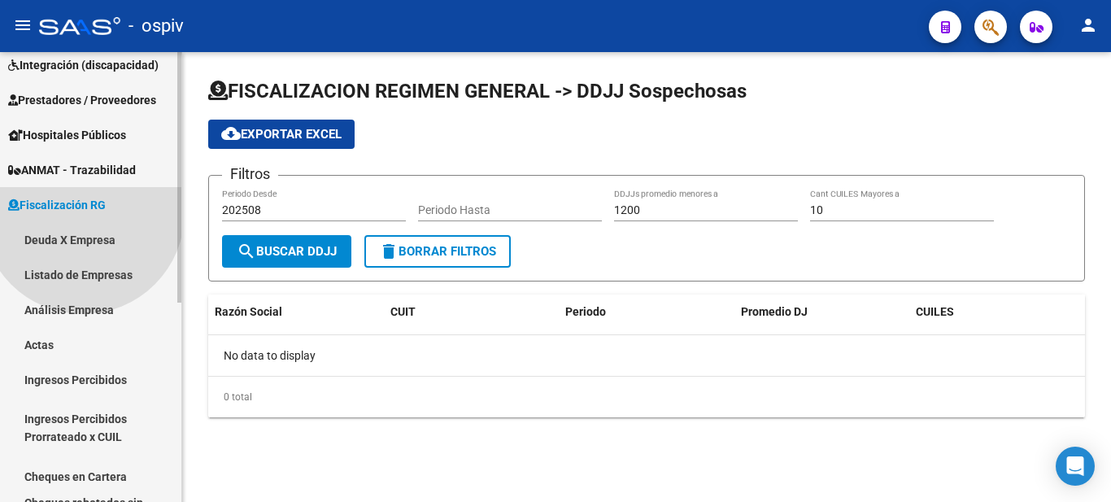
scroll to position [315, 0]
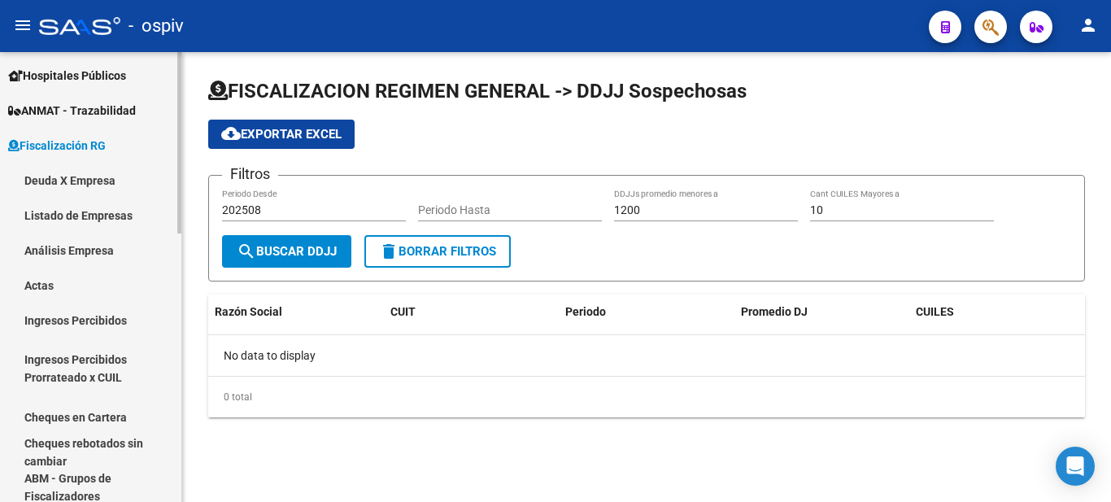
click at [83, 178] on link "Deuda X Empresa" at bounding box center [90, 180] width 181 height 35
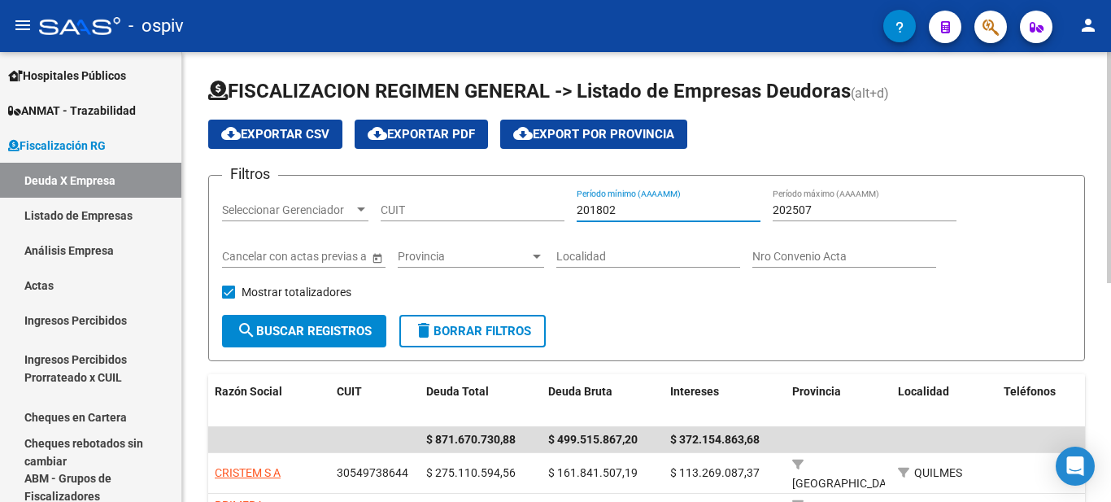
drag, startPoint x: 598, startPoint y: 208, endPoint x: 607, endPoint y: 207, distance: 9.1
click at [603, 207] on input "201802" at bounding box center [668, 210] width 184 height 14
click at [658, 211] on input "201602" at bounding box center [668, 210] width 184 height 14
type input "201601"
click at [362, 321] on button "search Buscar Registros" at bounding box center [304, 331] width 164 height 33
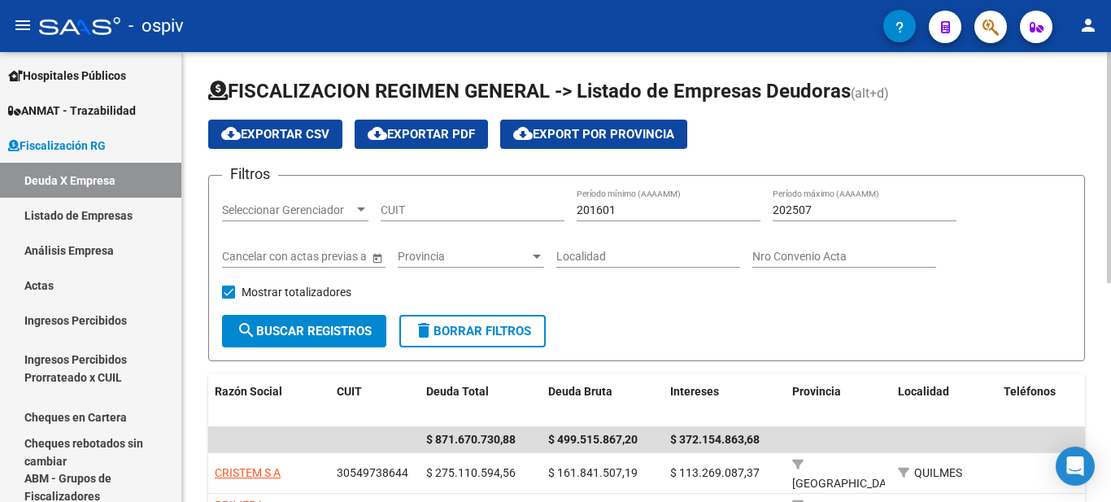
scroll to position [244, 0]
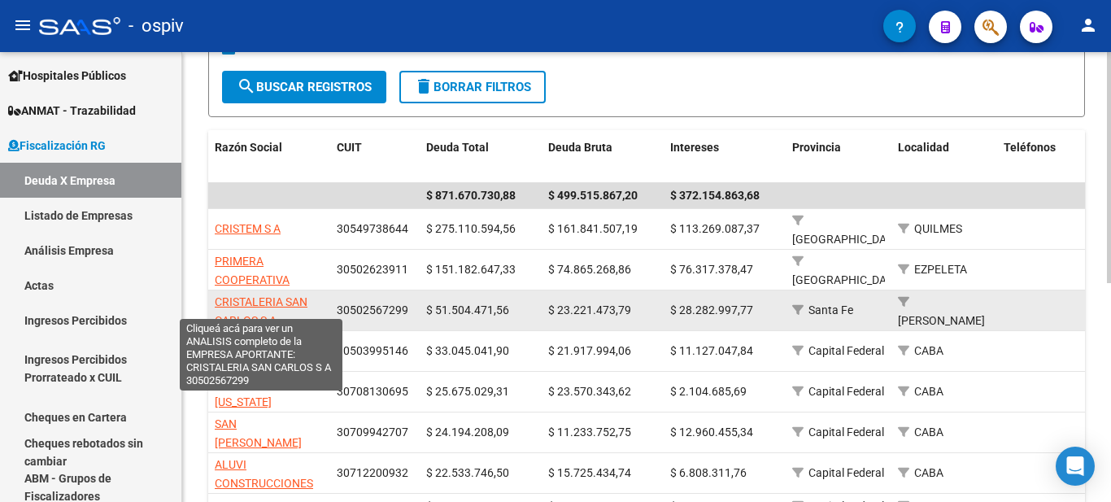
click at [269, 295] on span "CRISTALERIA SAN CARLOS S A" at bounding box center [261, 311] width 93 height 32
